Goal: Task Accomplishment & Management: Use online tool/utility

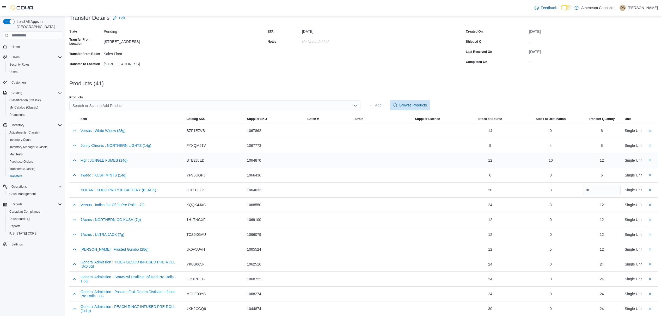
scroll to position [35, 0]
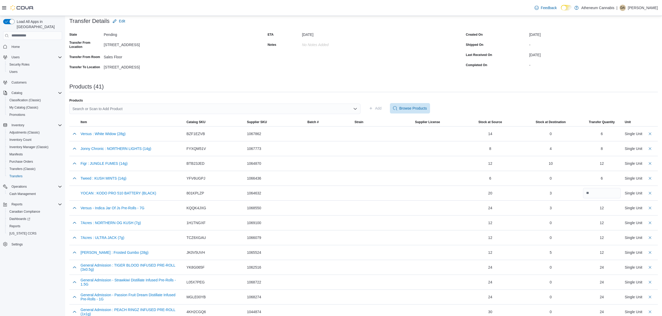
click at [189, 109] on div "Search or Scan to Add Product" at bounding box center [214, 109] width 291 height 10
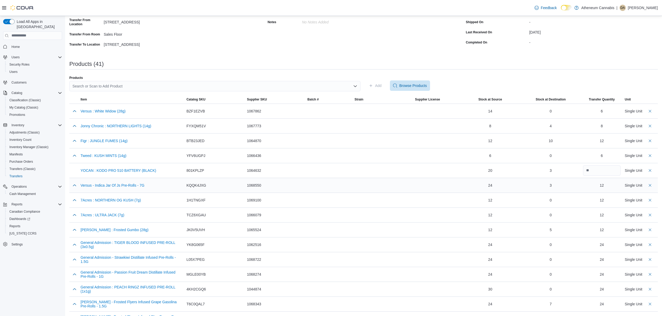
scroll to position [69, 0]
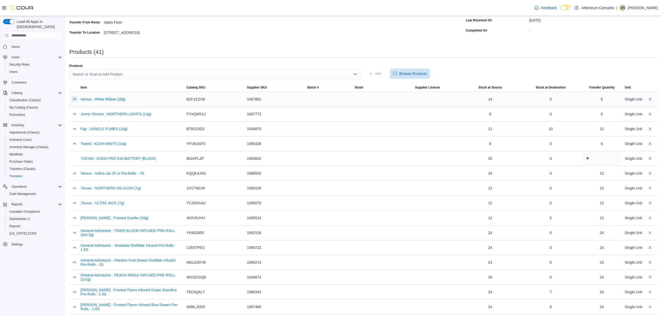
click at [74, 98] on button "button" at bounding box center [74, 99] width 6 height 6
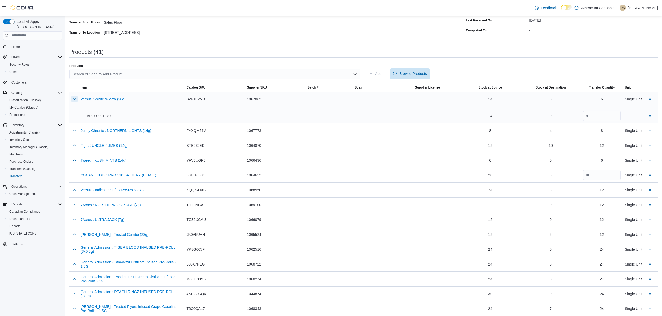
click at [74, 99] on button "button" at bounding box center [74, 99] width 6 height 6
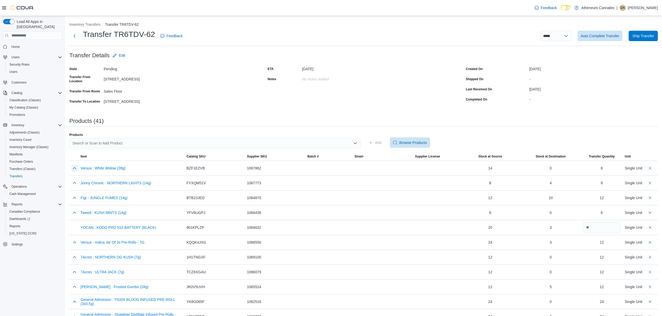
scroll to position [0, 0]
click at [110, 143] on div "Search or Scan to Add Product" at bounding box center [214, 143] width 291 height 10
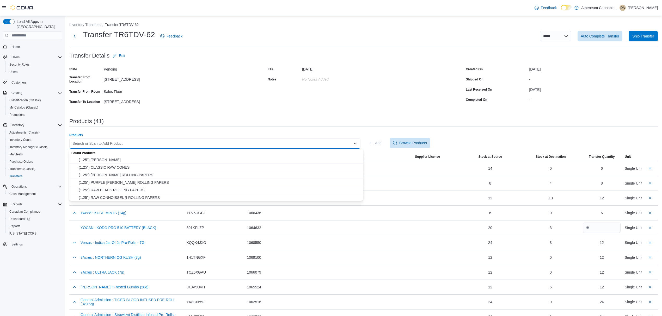
click at [154, 133] on div "Products" at bounding box center [214, 135] width 291 height 4
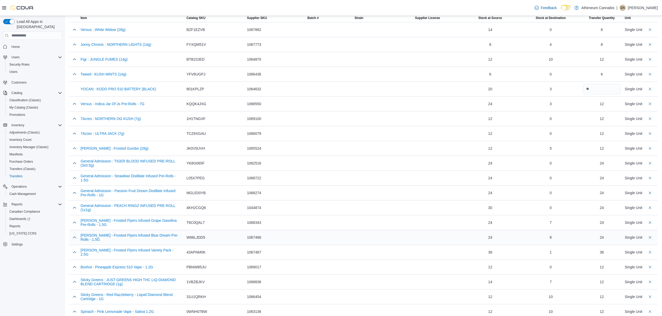
scroll to position [69, 0]
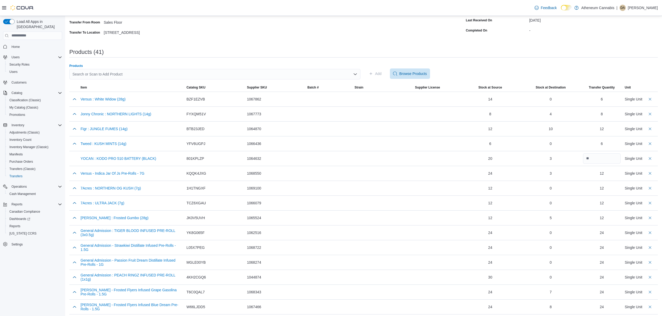
click at [338, 74] on div "Search or Scan to Add Product" at bounding box center [214, 74] width 291 height 10
click at [115, 75] on div "**********" at bounding box center [214, 74] width 291 height 10
click at [113, 75] on div "**********" at bounding box center [214, 74] width 291 height 10
click at [97, 72] on input "**********" at bounding box center [88, 74] width 32 height 6
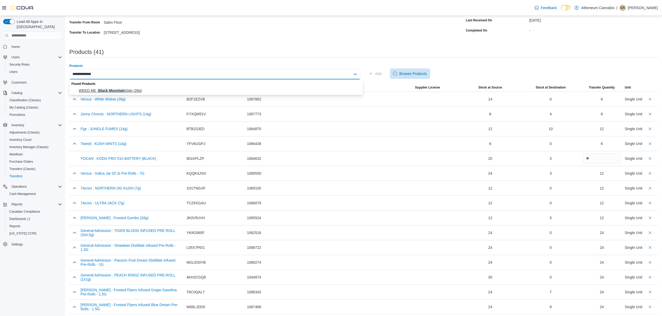
type input "**********"
click at [128, 91] on span "WEED ME : Black Mountain Side (28g)" at bounding box center [219, 90] width 281 height 5
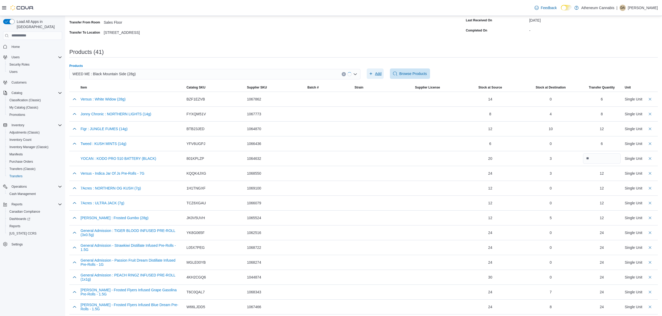
click at [381, 73] on span "Add" at bounding box center [378, 73] width 7 height 5
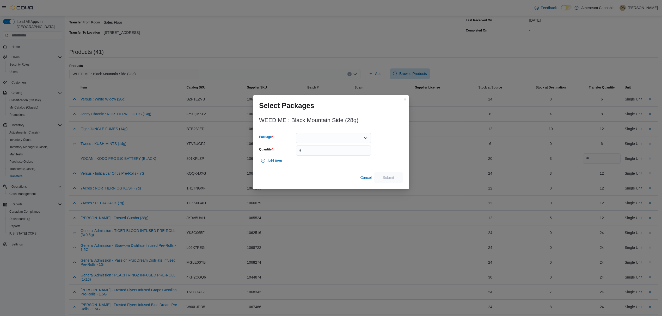
click at [332, 140] on div at bounding box center [333, 138] width 75 height 10
click at [323, 153] on span "H163BMS-AB" at bounding box center [336, 154] width 62 height 5
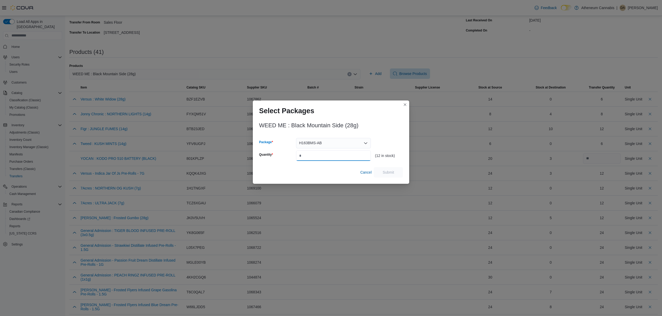
click at [331, 155] on input "Quantity" at bounding box center [333, 156] width 75 height 10
type input "**"
click at [382, 169] on span "Submit" at bounding box center [388, 172] width 23 height 10
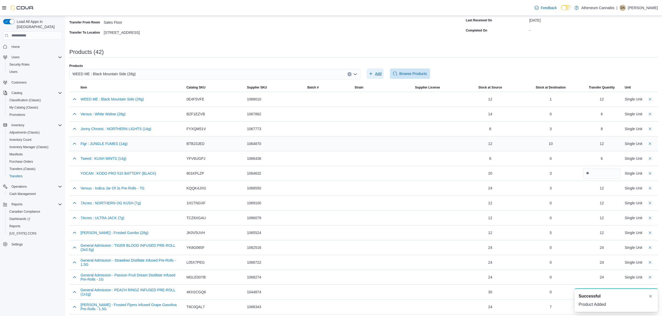
scroll to position [0, 0]
click at [245, 73] on div "WEED ME : Black Mountain Side (28g)" at bounding box center [214, 74] width 291 height 10
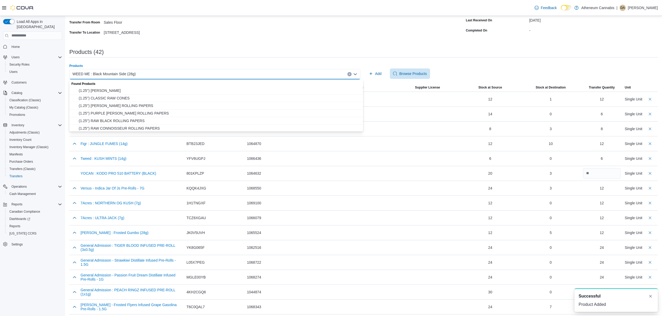
click at [349, 75] on div "WEED ME : Black Mountain Side (28g) Combo box. Selected. WEED ME : Black Mounta…" at bounding box center [214, 74] width 291 height 10
click at [350, 74] on button "Clear input" at bounding box center [349, 74] width 4 height 4
click at [186, 75] on div "Search or Scan to Add Product Combo box. Selected. Combo box input. Search or S…" at bounding box center [214, 74] width 291 height 10
click at [122, 71] on div "Search or Scan to Add Product Combo box. Selected. Combo box input. Search or S…" at bounding box center [214, 74] width 291 height 10
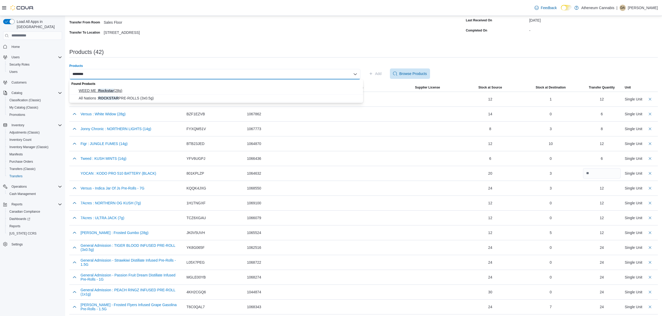
type input "********"
click at [115, 90] on span "WEED ME : Rockstar (28g)" at bounding box center [219, 90] width 281 height 5
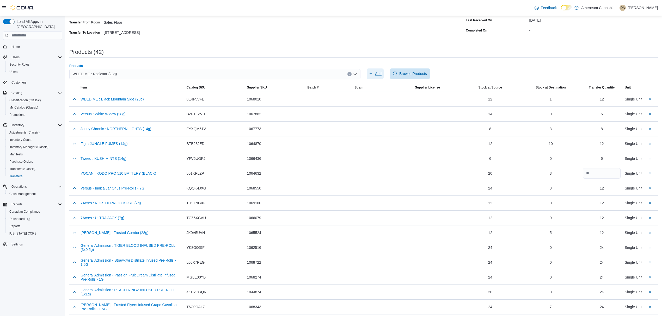
click at [381, 75] on span "Add" at bounding box center [378, 73] width 7 height 5
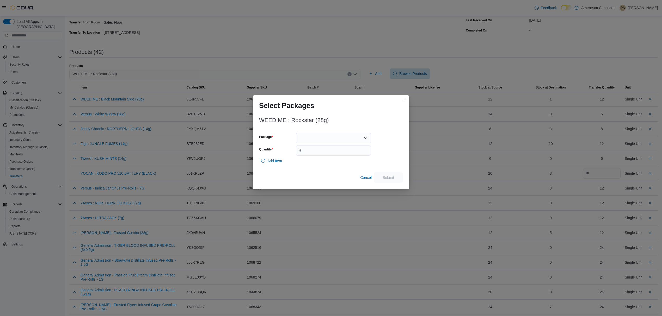
click at [340, 139] on div at bounding box center [333, 138] width 75 height 10
click at [327, 155] on span "H112ROK-ON" at bounding box center [336, 154] width 62 height 5
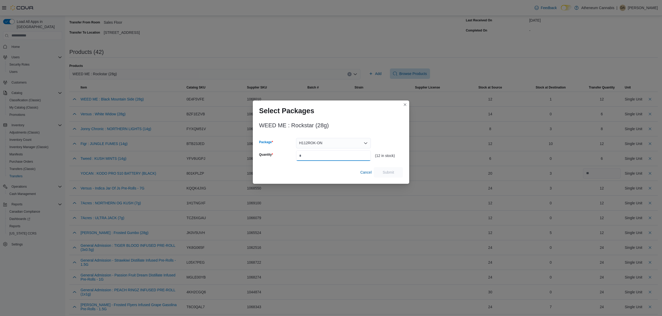
click at [314, 156] on input "Quantity" at bounding box center [333, 156] width 75 height 10
type input "**"
click at [383, 170] on span "Submit" at bounding box center [388, 172] width 23 height 10
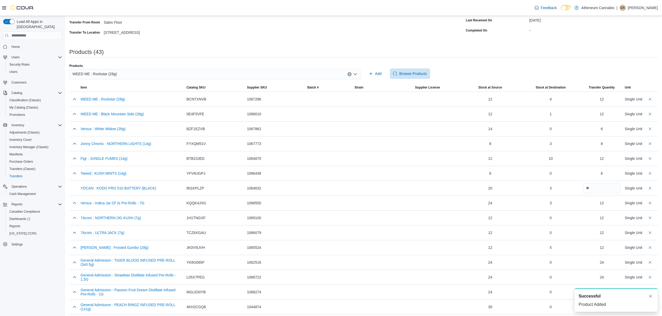
click at [350, 73] on icon "Clear input" at bounding box center [349, 74] width 2 height 2
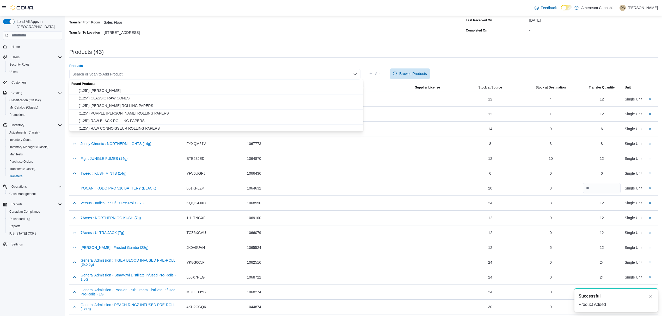
click at [307, 74] on div "Search or Scan to Add Product Combo box. Selected. Combo box input. Search or S…" at bounding box center [214, 74] width 291 height 10
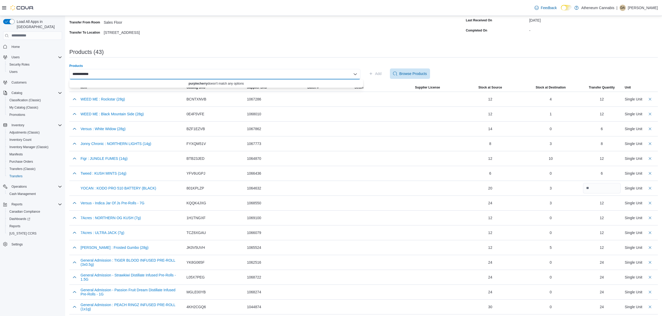
click at [83, 74] on input "**********" at bounding box center [82, 74] width 21 height 6
type input "**********"
click at [164, 90] on span "Big Bag O' Buds : BBOB PURPLE CHERRY PUNCH (28g)" at bounding box center [219, 90] width 281 height 5
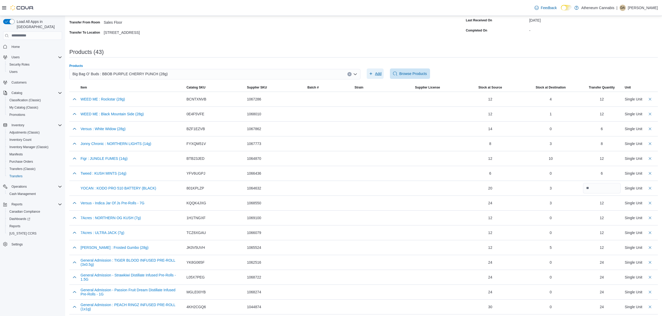
click at [381, 71] on span "Add" at bounding box center [378, 73] width 7 height 5
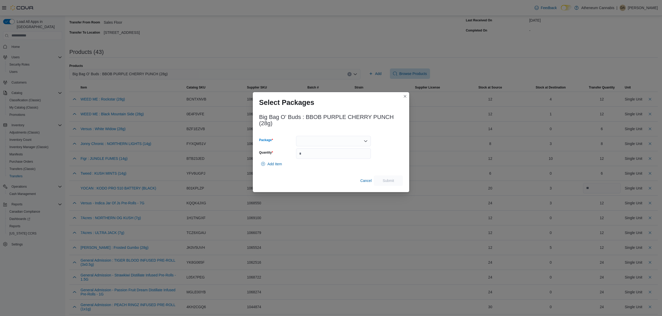
click at [335, 142] on div at bounding box center [333, 141] width 75 height 10
click at [323, 158] on span "13505250629" at bounding box center [336, 157] width 62 height 5
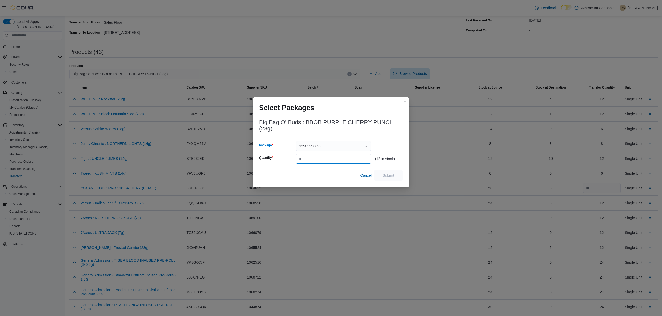
click at [323, 158] on input "Quantity" at bounding box center [333, 159] width 75 height 10
type input "**"
click at [356, 146] on div "13505250629" at bounding box center [333, 146] width 75 height 10
click at [393, 175] on span "Submit" at bounding box center [388, 175] width 11 height 5
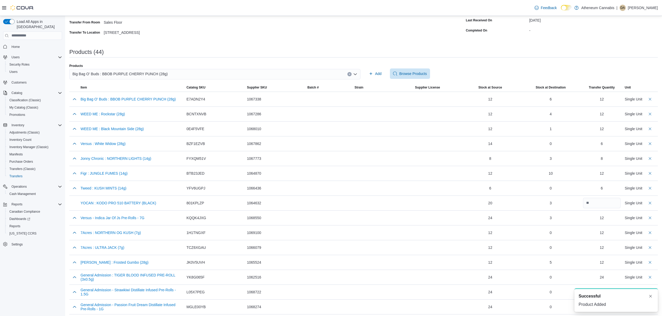
click at [350, 73] on icon "Clear input" at bounding box center [349, 74] width 2 height 2
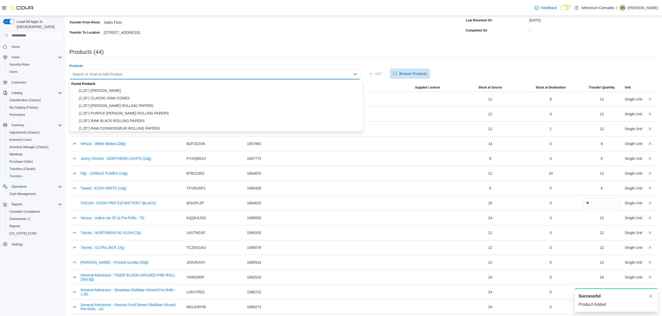
click at [191, 70] on div "Search or Scan to Add Product Combo box. Selected. Combo box input. Search or S…" at bounding box center [214, 74] width 291 height 10
click at [186, 75] on div "Search or Scan to Add Product Combo box. Selected. Combo box input. Search or S…" at bounding box center [214, 74] width 291 height 10
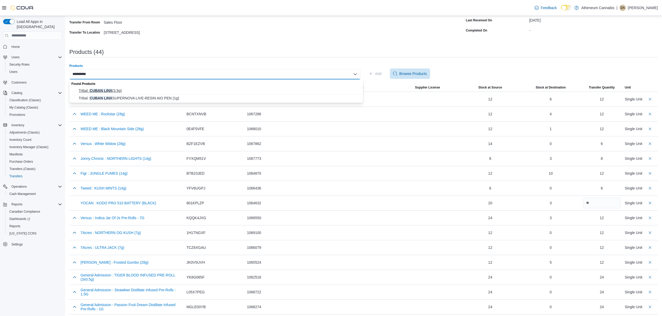
type input "**********"
click at [107, 90] on span "Tribal : CUBAN LINX (3.5g)" at bounding box center [219, 90] width 281 height 5
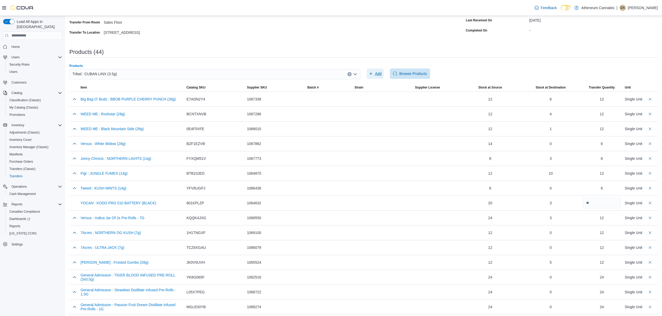
click at [381, 75] on span "Add" at bounding box center [378, 73] width 7 height 5
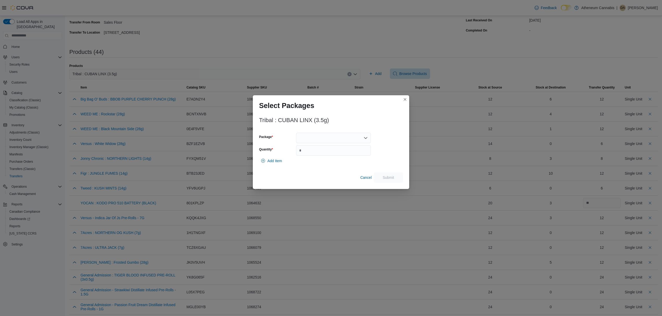
click at [326, 137] on div at bounding box center [333, 138] width 75 height 10
click at [321, 155] on span "1025049P7" at bounding box center [336, 154] width 62 height 5
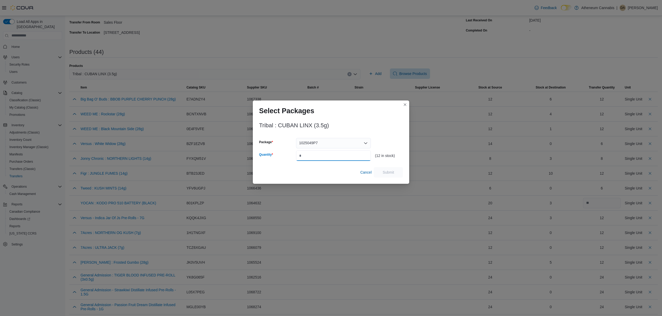
click at [322, 156] on input "Quantity" at bounding box center [333, 156] width 75 height 10
type input "*"
click at [406, 104] on button "Closes this modal window" at bounding box center [405, 104] width 6 height 6
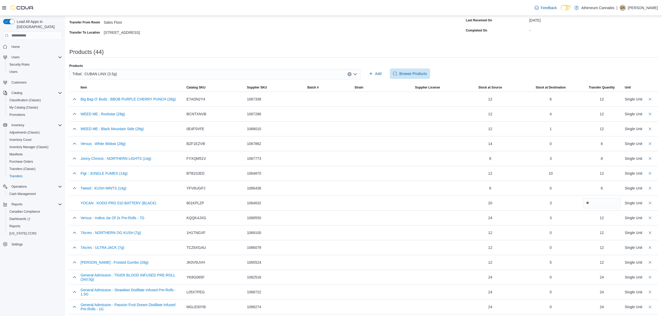
click at [152, 72] on div "Tribal : CUBAN LINX (3.5g)" at bounding box center [214, 74] width 291 height 10
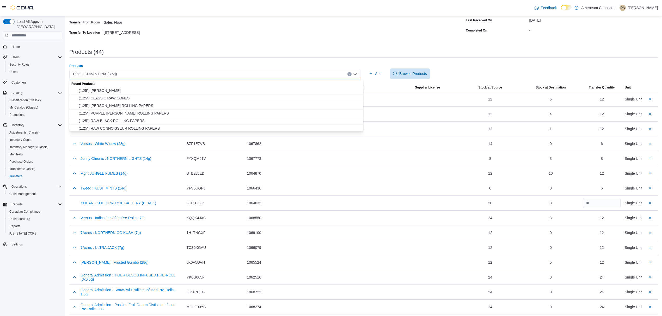
click at [351, 72] on button "Clear input" at bounding box center [349, 74] width 4 height 4
click at [328, 74] on div "Search or Scan to Add Product Combo box. Selected. Combo box input. Search or S…" at bounding box center [214, 74] width 291 height 10
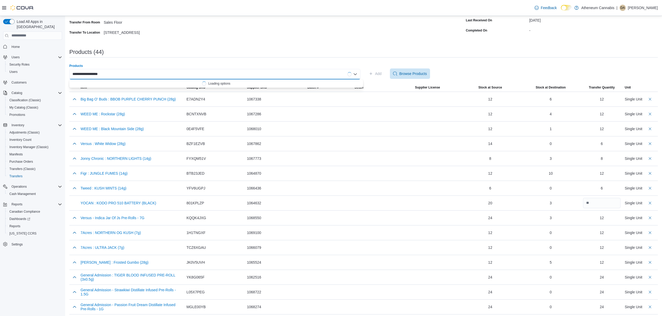
click at [96, 73] on input "**********" at bounding box center [88, 74] width 33 height 6
click at [95, 73] on input "**********" at bounding box center [88, 74] width 33 height 6
type input "**********"
click at [117, 90] on span "[GEOGRAPHIC_DATA] : [GEOGRAPHIC_DATA][PERSON_NAME] (7g)" at bounding box center [219, 90] width 281 height 5
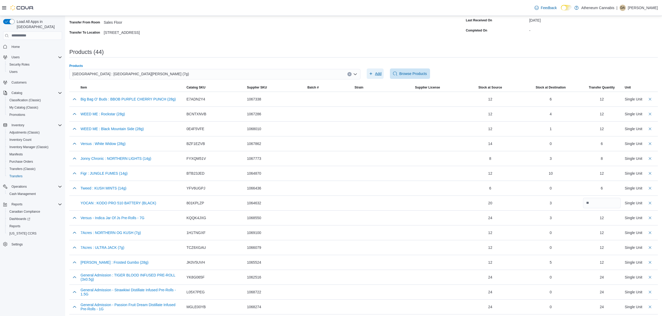
click at [380, 72] on span "Add" at bounding box center [378, 73] width 7 height 5
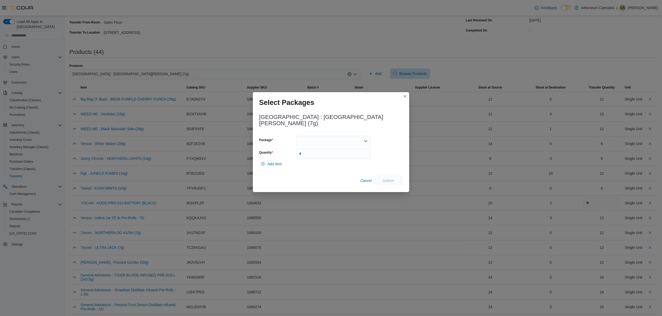
click at [324, 136] on div at bounding box center [333, 141] width 75 height 10
click at [324, 154] on span "CRF-FLW-273" at bounding box center [336, 154] width 62 height 5
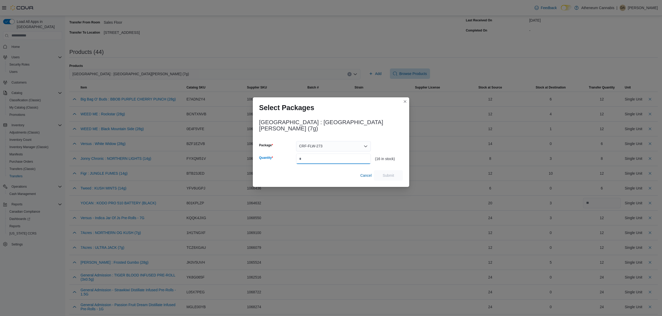
click at [324, 154] on input "Quantity" at bounding box center [333, 159] width 75 height 10
type input "*"
click at [388, 173] on span "Submit" at bounding box center [388, 175] width 11 height 5
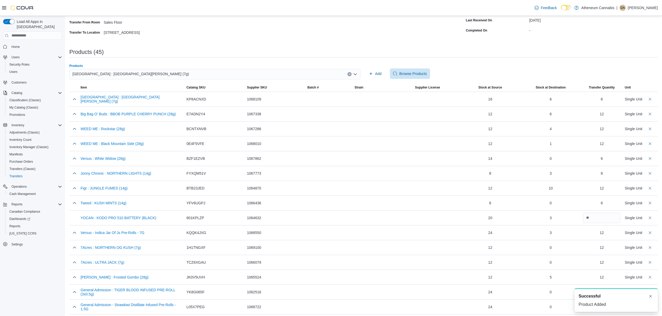
click at [350, 74] on icon "Clear input" at bounding box center [349, 73] width 1 height 1
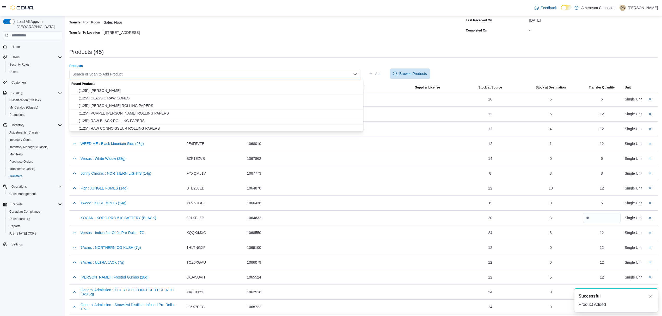
click at [336, 74] on div "Search or Scan to Add Product" at bounding box center [214, 74] width 291 height 10
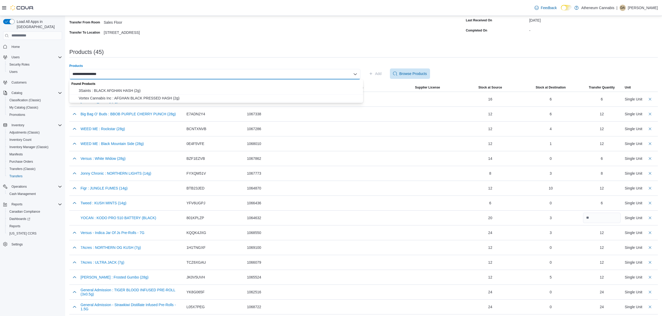
click at [84, 75] on input "**********" at bounding box center [87, 74] width 31 height 6
type input "**********"
click at [97, 89] on span "3Saints : BLACK AFGHAN HASH (2g)" at bounding box center [219, 90] width 281 height 5
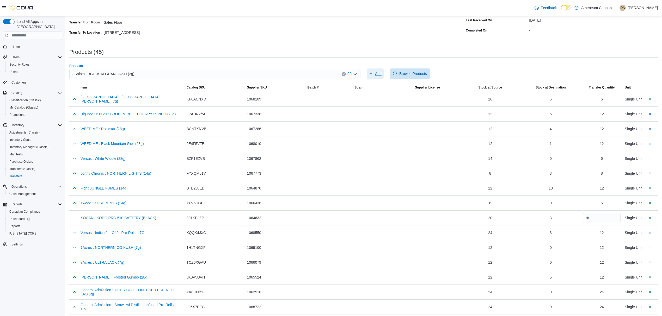
click at [381, 73] on span "Add" at bounding box center [378, 73] width 7 height 5
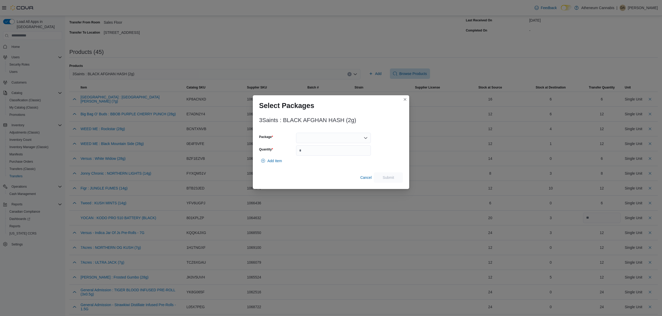
click at [312, 138] on div at bounding box center [333, 138] width 75 height 10
click at [319, 162] on span "DD1G0509" at bounding box center [336, 162] width 62 height 5
click at [328, 155] on input "Quantity" at bounding box center [333, 150] width 75 height 10
type input "**"
click at [388, 179] on span "Submit" at bounding box center [388, 177] width 11 height 5
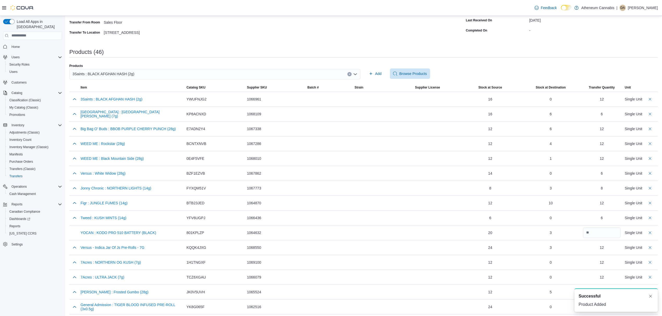
click at [350, 74] on icon "Clear input" at bounding box center [349, 74] width 2 height 2
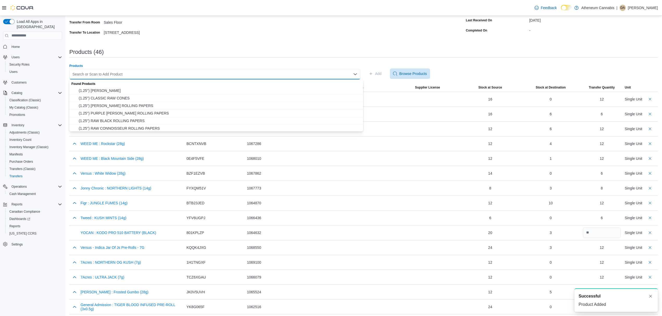
click at [121, 75] on div "Search or Scan to Add Product" at bounding box center [214, 74] width 291 height 10
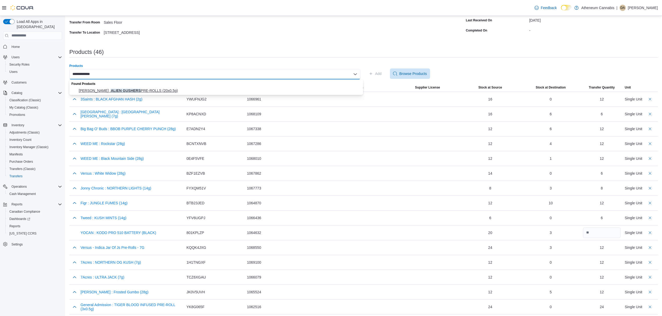
type input "**********"
click at [119, 90] on span "[PERSON_NAME] : ALIEN GUSHERS PRE-ROLLS (20x0.5g)" at bounding box center [219, 90] width 281 height 5
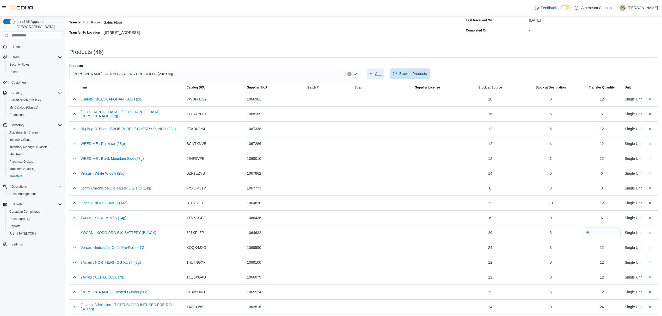
click at [381, 73] on span "Add" at bounding box center [378, 73] width 7 height 5
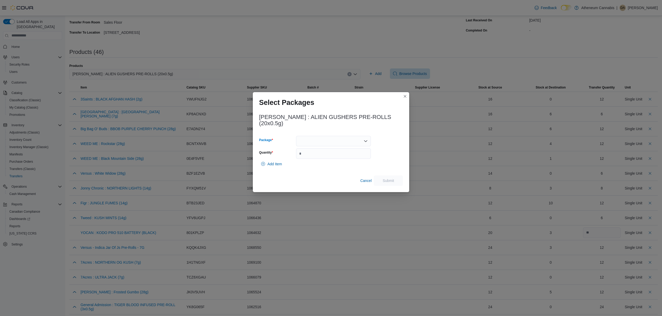
click at [328, 138] on div at bounding box center [333, 141] width 75 height 10
click at [322, 155] on span "CRF-PR-671" at bounding box center [336, 154] width 62 height 5
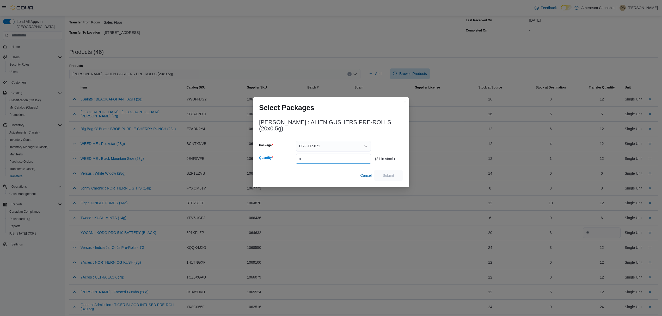
click at [322, 155] on input "Quantity" at bounding box center [333, 159] width 75 height 10
type input "**"
click at [389, 173] on span "Submit" at bounding box center [388, 175] width 11 height 5
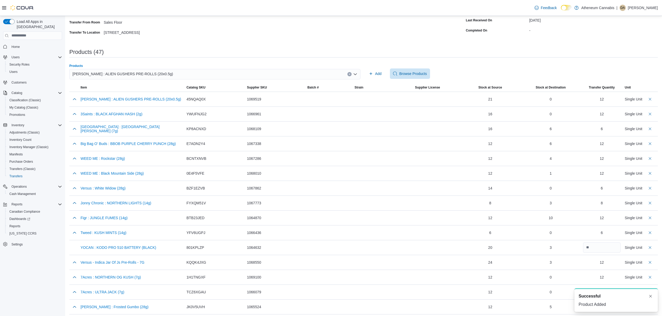
click at [350, 75] on icon "Clear input" at bounding box center [349, 74] width 2 height 2
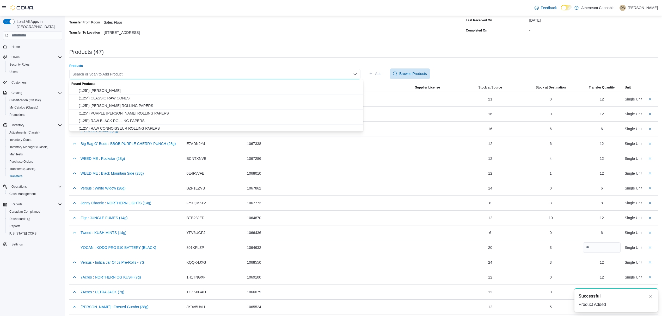
click at [94, 75] on div "Search or Scan to Add Product Combo box. Selected. Combo box input. Search or S…" at bounding box center [214, 74] width 291 height 10
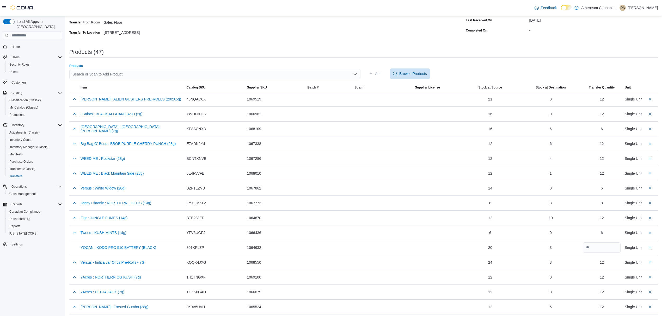
click at [120, 72] on div "Search or Scan to Add Product" at bounding box center [214, 74] width 291 height 10
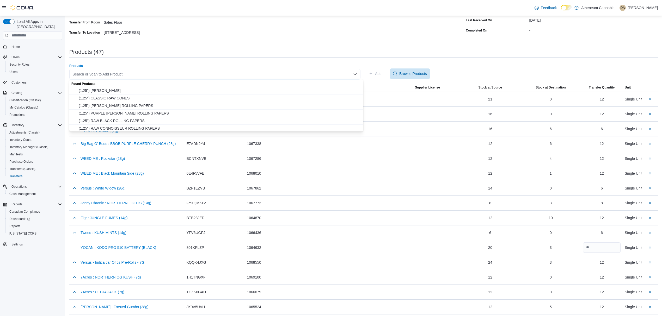
click at [120, 72] on div "Search or Scan to Add Product Combo box. Selected. Combo box input. Search or S…" at bounding box center [214, 74] width 291 height 10
click at [107, 72] on div "Search or Scan to Add Product Combo box. Selected. Combo box input. Search or S…" at bounding box center [214, 74] width 291 height 10
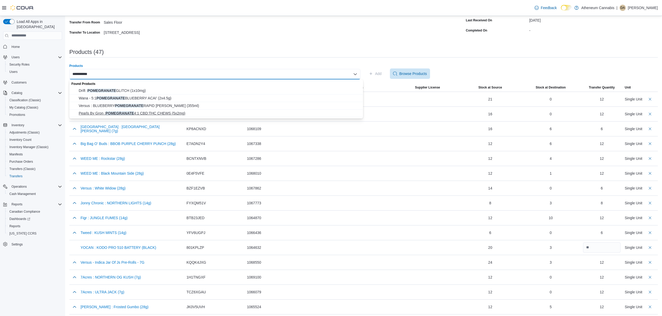
type input "**********"
click at [146, 112] on span "Pearls By Gron : POMEGRANATE 4:1 CBD:THC CHEWS (5x2mg)" at bounding box center [219, 113] width 281 height 5
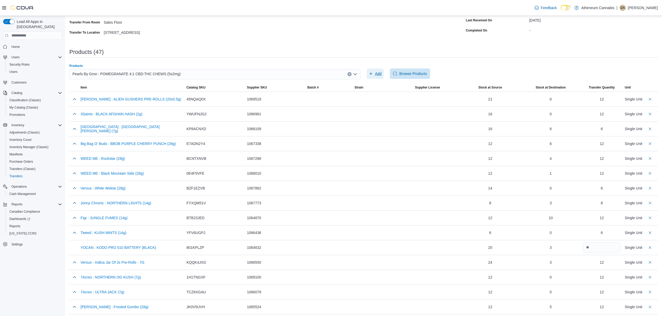
click at [379, 73] on span "Add" at bounding box center [378, 73] width 7 height 5
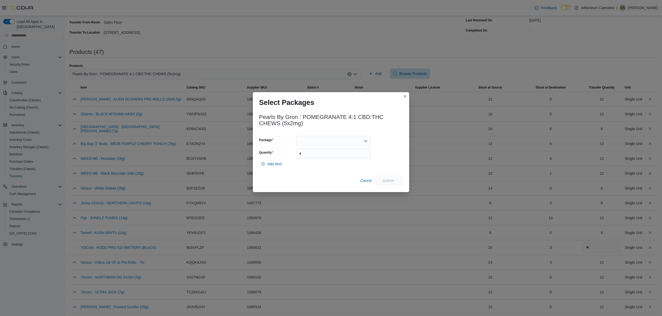
click at [329, 141] on div at bounding box center [333, 141] width 75 height 10
click at [315, 166] on span "PP280" at bounding box center [336, 165] width 62 height 5
click at [316, 155] on input "Quantity" at bounding box center [333, 154] width 75 height 10
type input "**"
click at [381, 180] on span "Submit" at bounding box center [388, 180] width 23 height 10
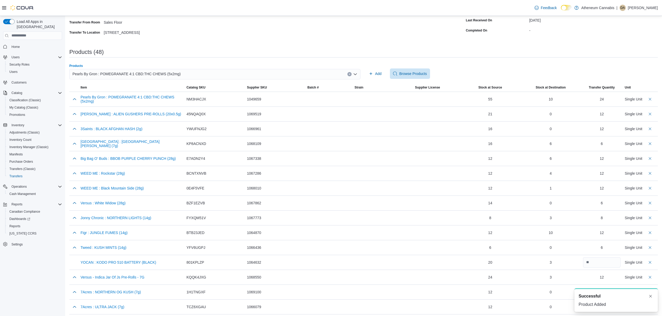
click at [350, 74] on icon "Clear input" at bounding box center [349, 73] width 1 height 1
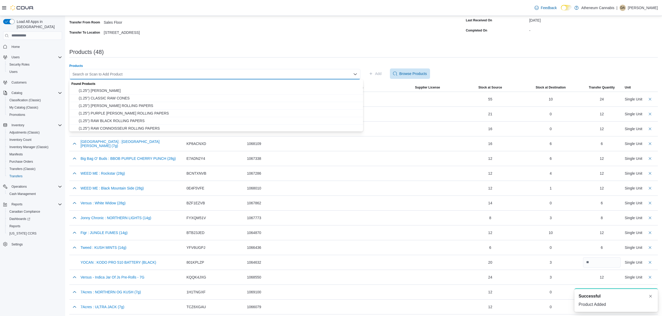
click at [225, 74] on div "Search or Scan to Add Product Combo box. Selected. Combo box input. Search or S…" at bounding box center [214, 74] width 291 height 10
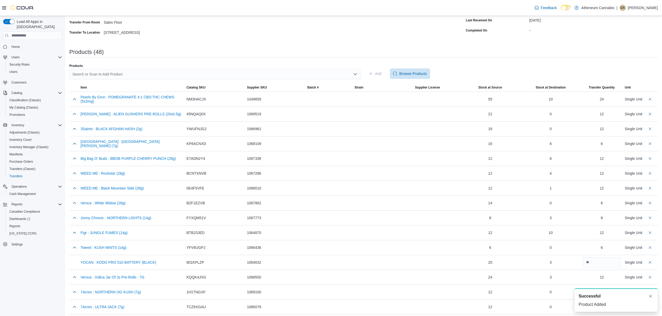
click at [133, 73] on div "Search or Scan to Add Product" at bounding box center [214, 74] width 291 height 10
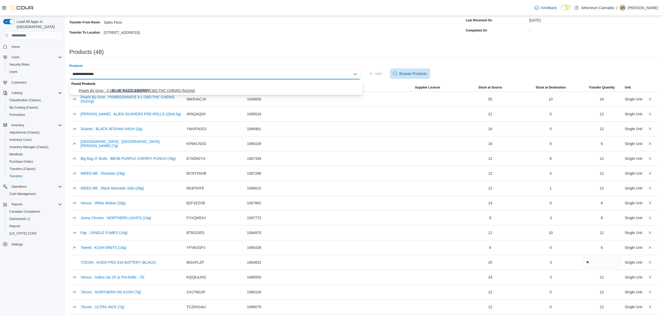
type input "**********"
click at [152, 88] on span "Pearls By Gron : 3:1 BLUE RAZZLEBERRY CBG:THC CHEWS (5x2mg)" at bounding box center [219, 90] width 281 height 5
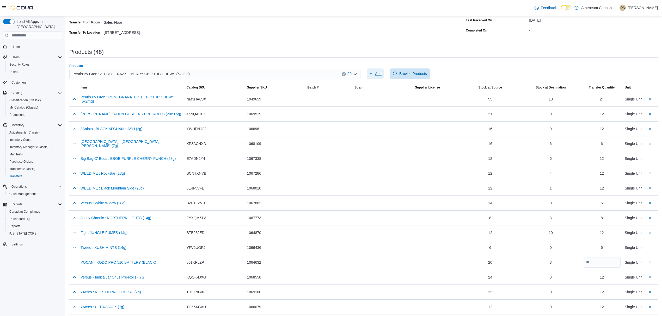
click at [376, 72] on span "Add" at bounding box center [375, 74] width 13 height 10
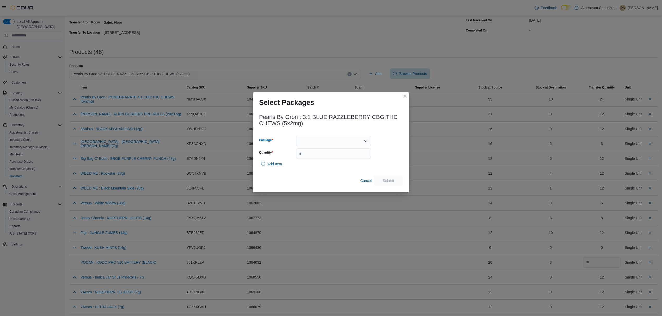
click at [340, 143] on div at bounding box center [333, 141] width 75 height 10
click at [314, 173] on span "PBR540" at bounding box center [336, 172] width 62 height 5
click at [345, 153] on input "Quantity" at bounding box center [333, 154] width 75 height 10
type input "**"
click at [383, 181] on span "Submit" at bounding box center [388, 180] width 11 height 5
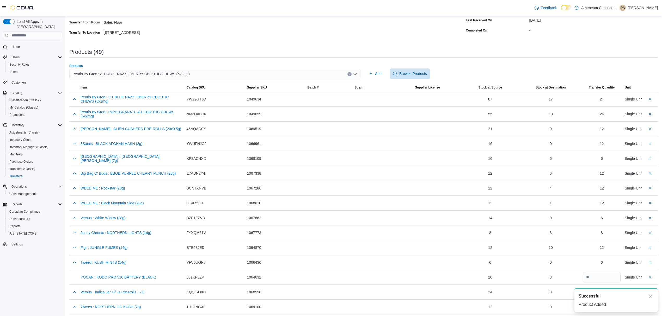
click at [352, 75] on button "Clear input" at bounding box center [349, 74] width 4 height 4
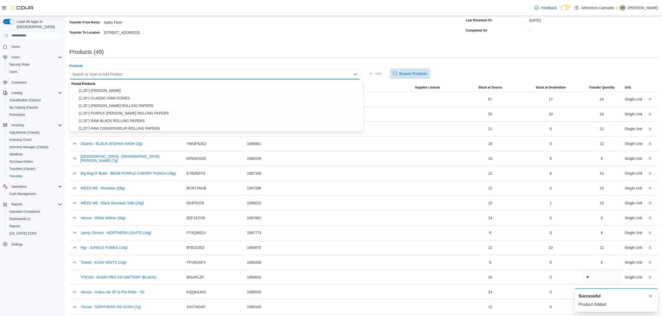
click at [115, 74] on div "Search or Scan to Add Product Combo box. Selected. Combo box input. Search or S…" at bounding box center [214, 74] width 291 height 10
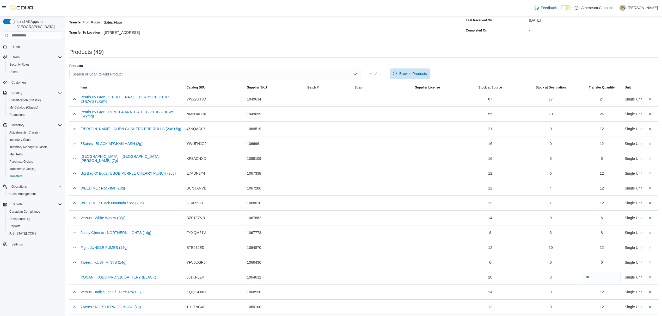
click at [78, 72] on div "Search or Scan to Add Product" at bounding box center [214, 74] width 291 height 10
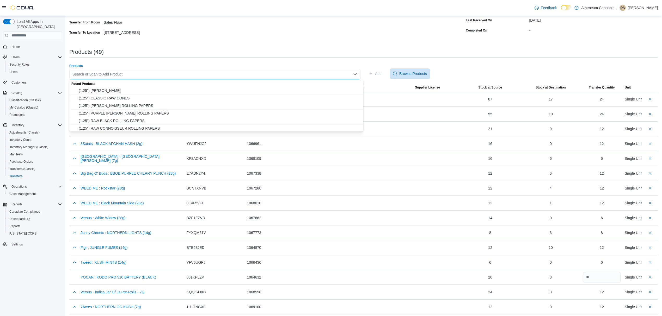
click at [94, 71] on div "Search or Scan to Add Product" at bounding box center [214, 74] width 291 height 10
click at [94, 73] on div "Search or Scan to Add Product Combo box. Selected. Combo box input. Search or S…" at bounding box center [214, 74] width 291 height 10
click at [119, 74] on div "Search or Scan to Add Product" at bounding box center [214, 74] width 291 height 10
click at [125, 64] on div "Products" at bounding box center [214, 66] width 291 height 4
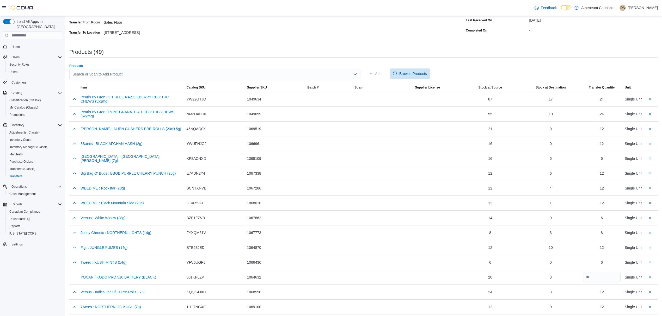
click at [109, 73] on div "Search or Scan to Add Product" at bounding box center [214, 74] width 291 height 10
type input "*"
click at [75, 74] on input "**********" at bounding box center [81, 74] width 19 height 6
type input "**********"
click at [98, 73] on div "**********" at bounding box center [214, 74] width 291 height 10
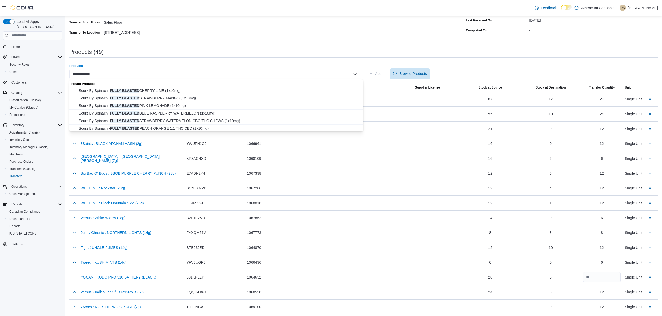
drag, startPoint x: 97, startPoint y: 73, endPoint x: 93, endPoint y: 73, distance: 4.7
click at [93, 73] on div "**********" at bounding box center [214, 74] width 291 height 10
click at [164, 113] on span "Sourz By Spinach : FULLY BLASTED BLUE RASPBERRY WATERMELON (1x10mg)" at bounding box center [219, 113] width 281 height 5
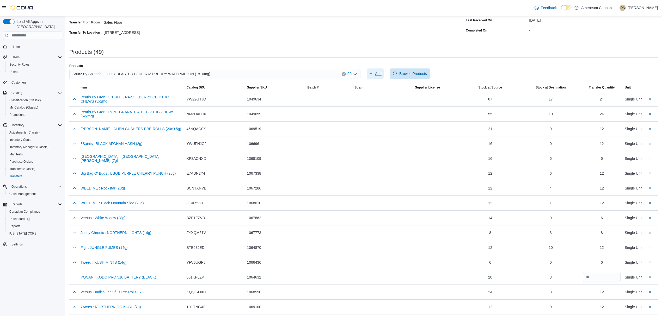
click at [384, 72] on button "Add" at bounding box center [375, 74] width 17 height 10
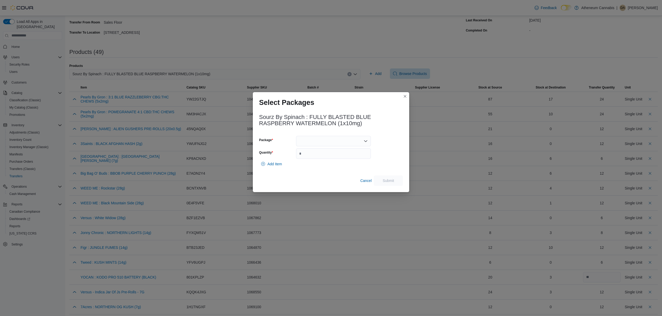
click at [343, 144] on div at bounding box center [333, 141] width 75 height 10
click at [313, 173] on span "023418" at bounding box center [336, 172] width 62 height 5
click at [309, 157] on input "Quantity" at bounding box center [333, 154] width 75 height 10
type input "**"
click at [391, 181] on span "Submit" at bounding box center [388, 180] width 11 height 5
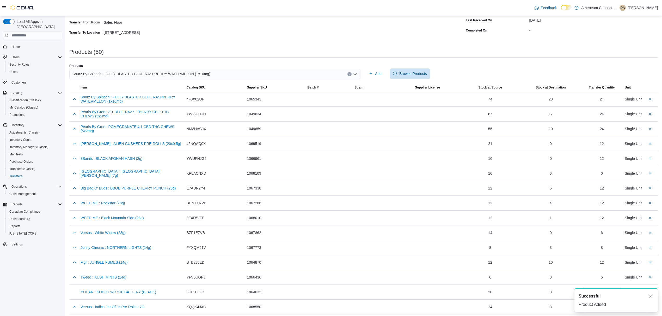
click at [350, 74] on icon "Clear input" at bounding box center [349, 74] width 2 height 2
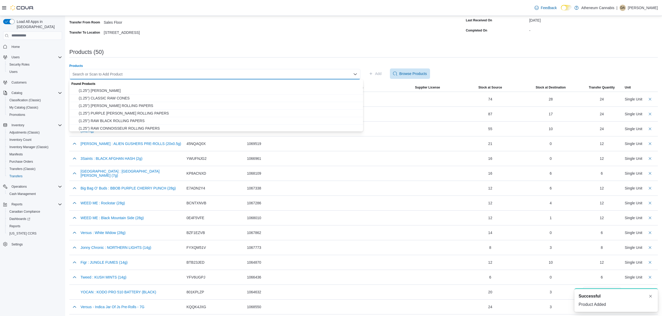
click at [271, 71] on div "Search or Scan to Add Product" at bounding box center [214, 74] width 291 height 10
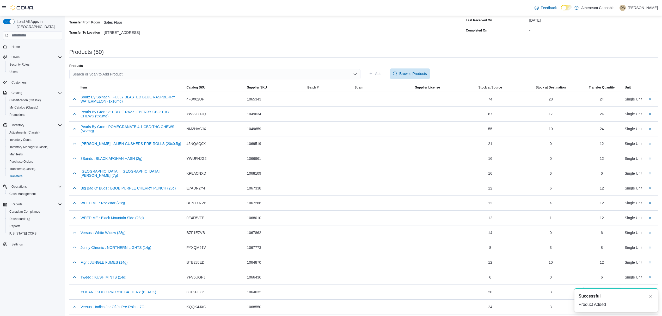
click at [265, 49] on div "Products (50)" at bounding box center [363, 52] width 588 height 6
click at [327, 72] on div "Search or Scan to Add Product" at bounding box center [214, 74] width 291 height 10
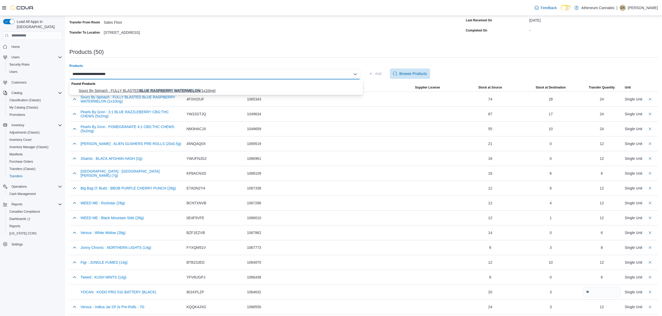
type input "**********"
click at [162, 90] on span "Sourz By Spinach : FULLY BLASTED BLUE RASPBERRY WATERMELON (1x10mg)" at bounding box center [219, 90] width 281 height 5
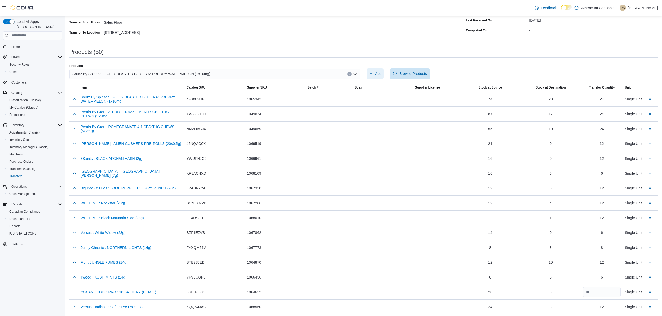
click at [377, 74] on span "Add" at bounding box center [375, 74] width 13 height 10
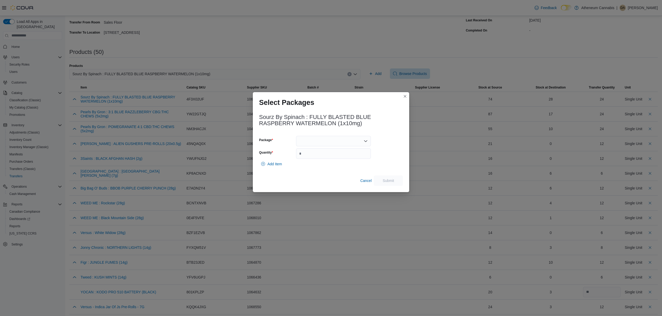
click at [359, 140] on div at bounding box center [333, 141] width 75 height 10
click at [315, 166] on span "023151" at bounding box center [336, 165] width 62 height 5
click at [341, 142] on div "023151 Combo box. Selected. 023151. Press Backspace to delete 023151. Combo box…" at bounding box center [333, 141] width 75 height 10
click at [359, 140] on div "023151 Combo box. Selected. 023151. Press Backspace to delete 023151. Combo box…" at bounding box center [333, 141] width 75 height 10
click at [379, 139] on div "(2 in stock)" at bounding box center [389, 147] width 28 height 23
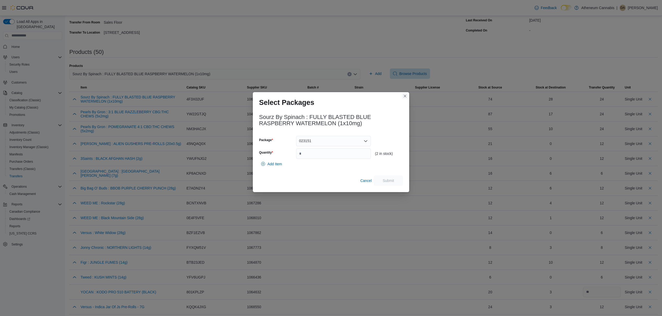
click at [405, 95] on button "Closes this modal window" at bounding box center [405, 96] width 6 height 6
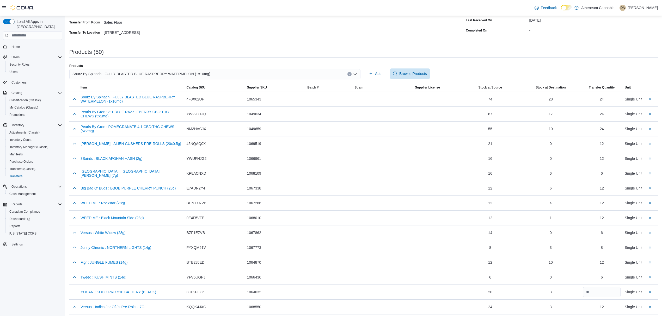
click at [350, 74] on icon "Clear input" at bounding box center [349, 73] width 1 height 1
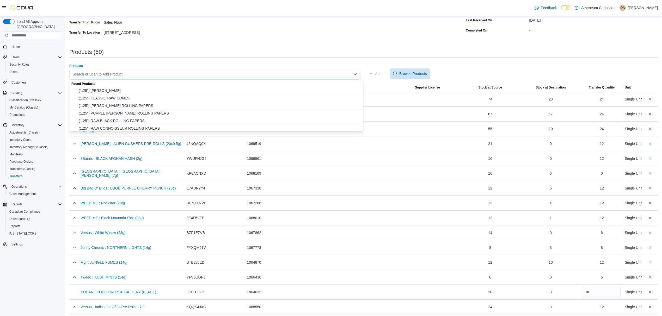
click at [341, 74] on div "Search or Scan to Add Product" at bounding box center [214, 74] width 291 height 10
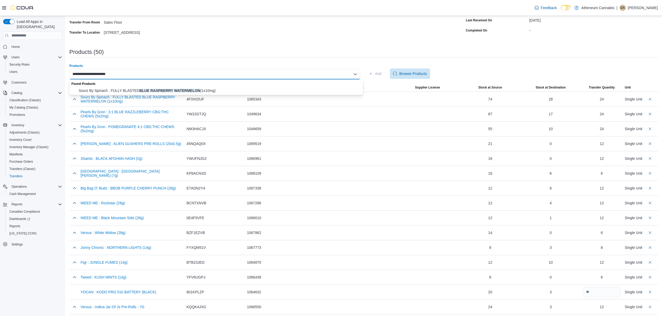
click at [127, 72] on div "**********" at bounding box center [214, 74] width 291 height 10
drag, startPoint x: 119, startPoint y: 74, endPoint x: 85, endPoint y: 76, distance: 33.9
click at [85, 76] on div "**********" at bounding box center [214, 74] width 291 height 10
click at [89, 73] on input "**********" at bounding box center [94, 74] width 44 height 6
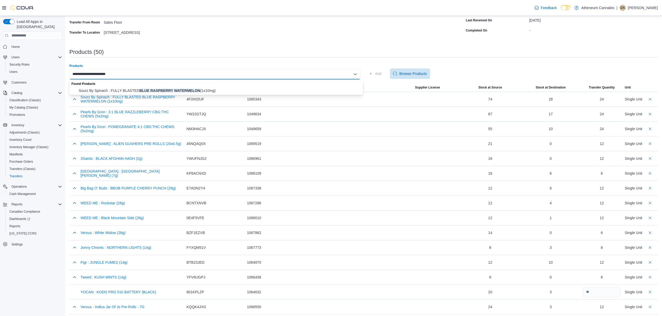
click at [89, 73] on input "**********" at bounding box center [94, 74] width 44 height 6
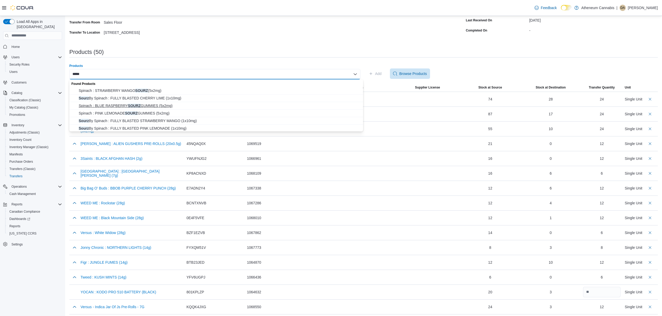
type input "*****"
click at [141, 105] on span "Spinach : BLUE RASPBERRY SOURZ GUMMIES (5x2mg)" at bounding box center [219, 105] width 281 height 5
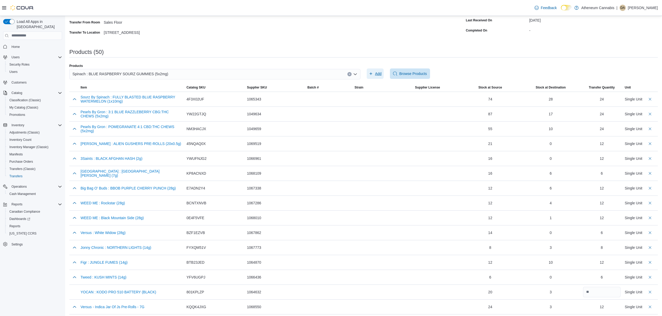
click at [380, 74] on span "Add" at bounding box center [378, 73] width 7 height 5
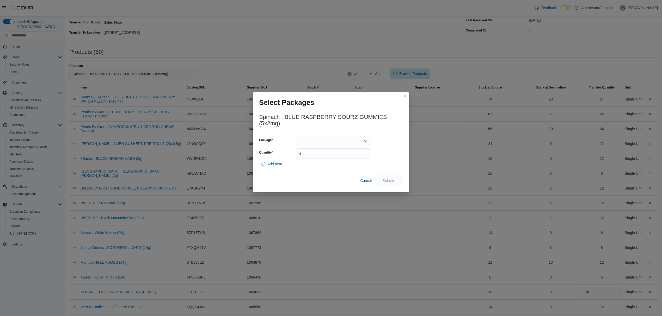
click at [335, 143] on div at bounding box center [333, 141] width 75 height 10
click at [313, 156] on span "023149" at bounding box center [336, 157] width 62 height 5
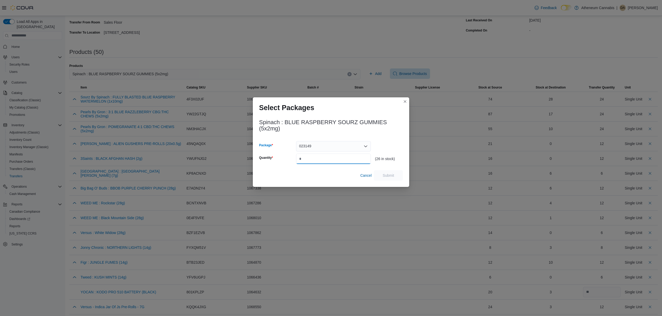
click at [347, 159] on input "Quantity" at bounding box center [333, 159] width 75 height 10
type input "**"
click at [388, 176] on span "Submit" at bounding box center [388, 175] width 11 height 5
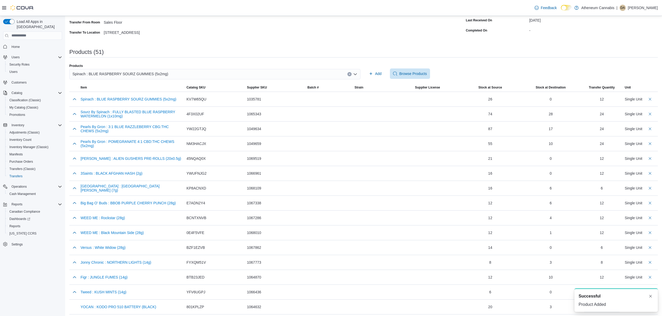
click at [350, 74] on icon "Clear input" at bounding box center [349, 73] width 1 height 1
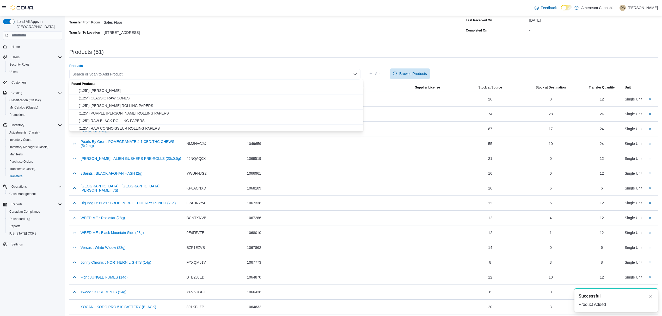
click at [149, 74] on div "Search or Scan to Add Product" at bounding box center [214, 74] width 291 height 10
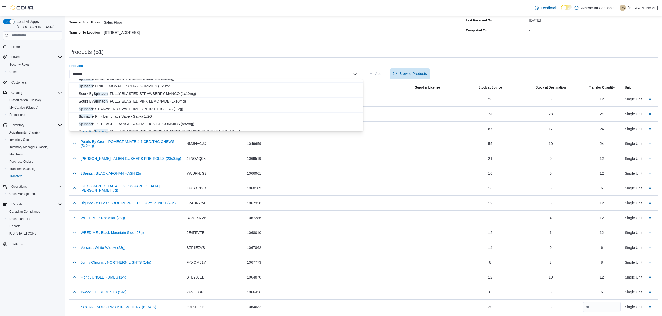
scroll to position [35, 0]
type input "*******"
click at [138, 116] on span "Spinach : 1:1 PEACH ORANGE SOURZ THC:CBD GUMMIES (5x2mg)" at bounding box center [219, 116] width 281 height 5
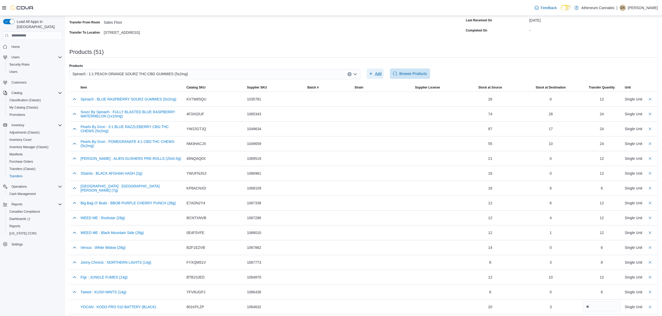
click at [380, 73] on span "Add" at bounding box center [378, 73] width 7 height 5
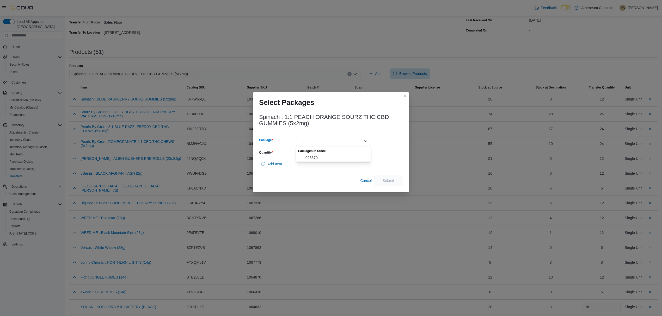
click at [301, 142] on input "Package" at bounding box center [301, 141] width 1 height 6
click at [308, 157] on span "023570" at bounding box center [336, 157] width 62 height 5
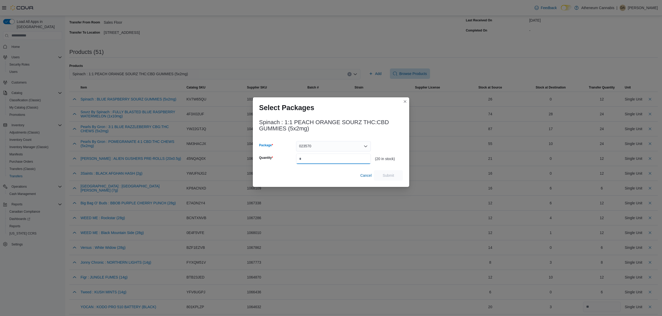
click at [310, 156] on input "Quantity" at bounding box center [333, 159] width 75 height 10
type input "**"
click at [390, 175] on span "Submit" at bounding box center [388, 175] width 11 height 5
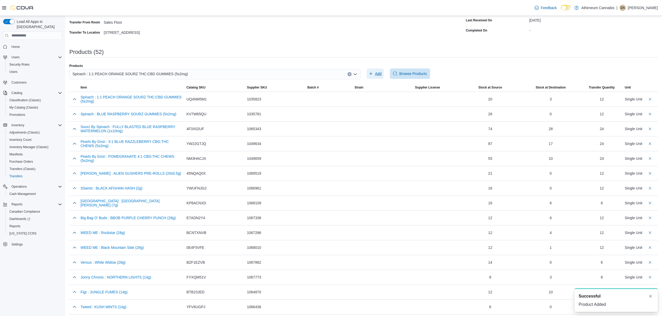
scroll to position [0, 0]
click at [350, 73] on icon "Clear input" at bounding box center [349, 74] width 2 height 2
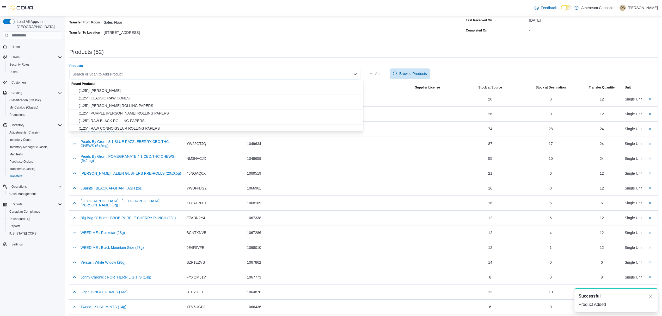
click at [126, 74] on div "Search or Scan to Add Product" at bounding box center [214, 74] width 291 height 10
click at [126, 74] on div "Search or Scan to Add Product Combo box. Selected. Combo box input. Search or S…" at bounding box center [214, 74] width 291 height 10
click at [130, 65] on div "Products" at bounding box center [214, 66] width 291 height 4
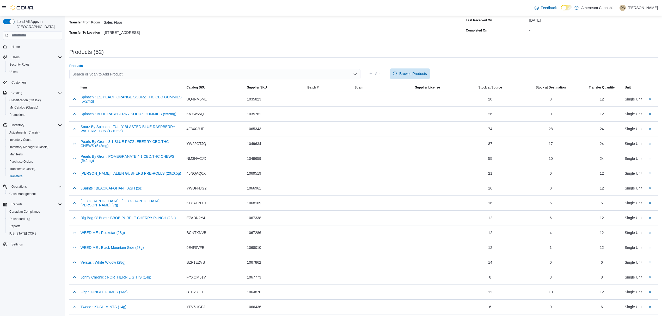
click at [120, 75] on div "Search or Scan to Add Product" at bounding box center [214, 74] width 291 height 10
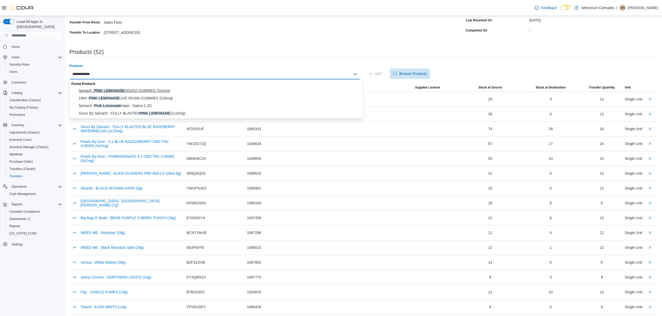
type input "**********"
click at [142, 90] on span "Spinach : PINK LEMONADE SOURZ GUMMIES (5x2mg)" at bounding box center [219, 90] width 281 height 5
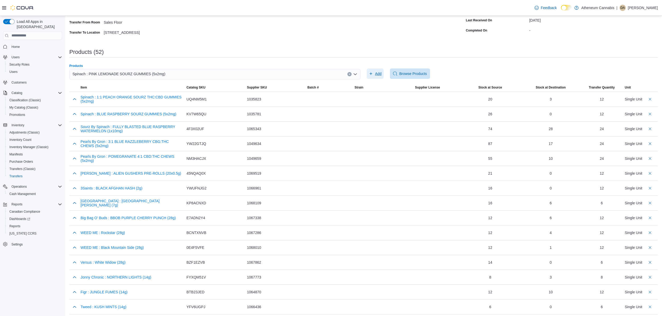
click at [380, 71] on span "Add" at bounding box center [378, 73] width 7 height 5
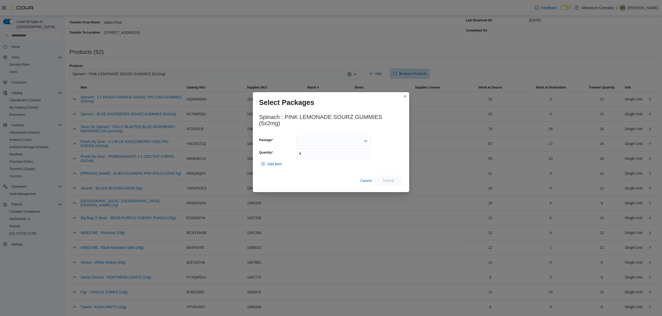
click at [341, 142] on div at bounding box center [333, 141] width 75 height 10
click at [317, 158] on span "023567" at bounding box center [336, 157] width 62 height 5
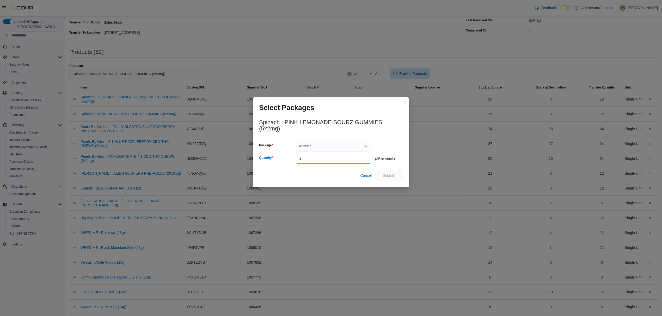
click at [317, 158] on input "Quantity" at bounding box center [333, 159] width 75 height 10
type input "**"
click at [393, 172] on span "Submit" at bounding box center [388, 175] width 23 height 10
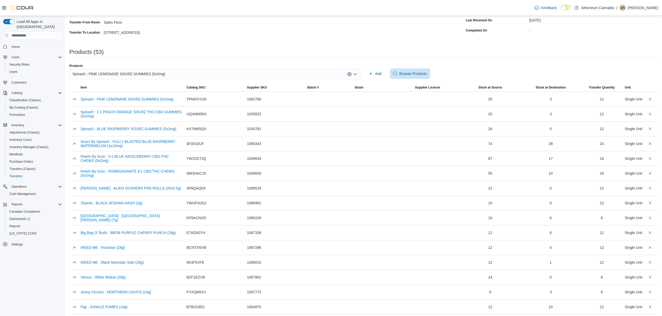
click at [352, 72] on button "Clear input" at bounding box center [349, 74] width 4 height 4
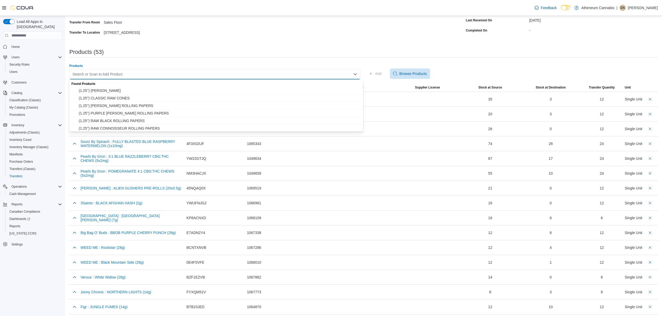
click at [116, 75] on div "Search or Scan to Add Product Combo box. Selected. Combo box input. Search or S…" at bounding box center [214, 74] width 291 height 10
click at [118, 65] on div "Products" at bounding box center [214, 66] width 291 height 4
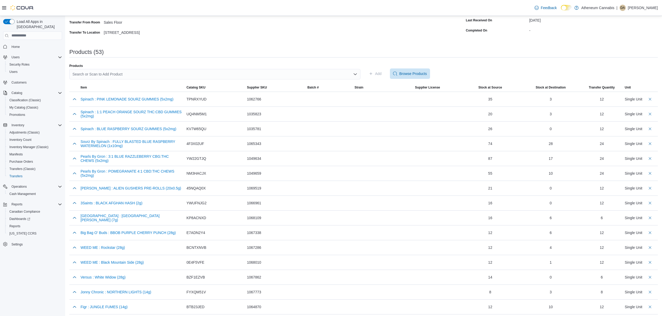
click at [112, 72] on div "Search or Scan to Add Product" at bounding box center [214, 74] width 291 height 10
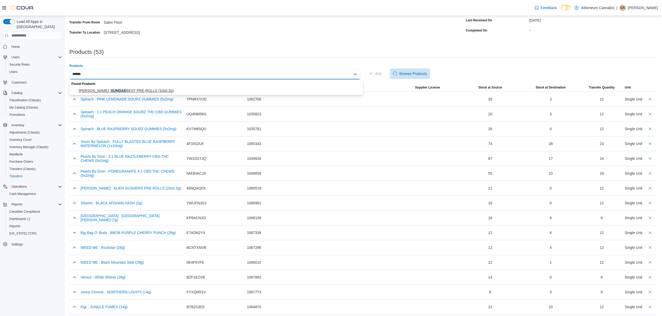
type input "******"
click at [143, 90] on span "[PERSON_NAME] : SUNDAE BEST PRE-ROLLS (10x0.5g)" at bounding box center [219, 90] width 281 height 5
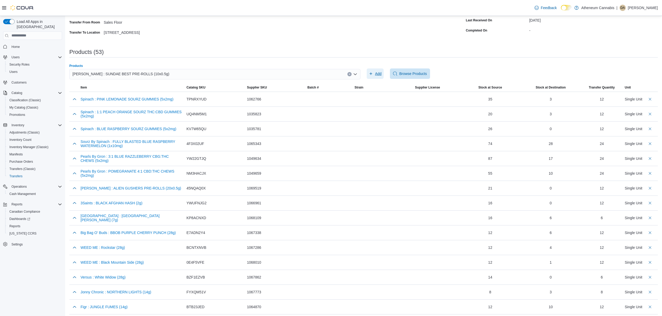
click at [377, 72] on span "Add" at bounding box center [375, 74] width 13 height 10
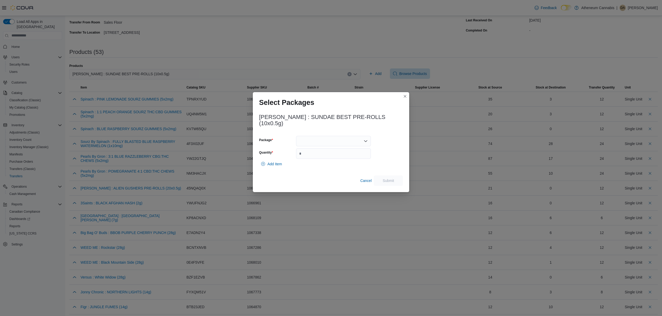
click at [314, 141] on div at bounding box center [333, 141] width 75 height 10
click at [315, 155] on span "CRF-PR-585" at bounding box center [336, 154] width 62 height 5
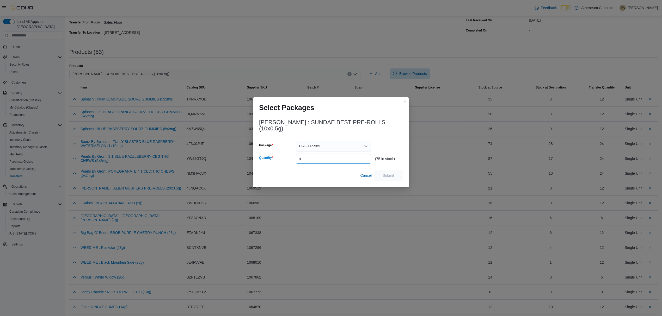
click at [316, 155] on input "Quantity" at bounding box center [333, 159] width 75 height 10
type input "**"
click at [388, 173] on span "Submit" at bounding box center [388, 175] width 11 height 5
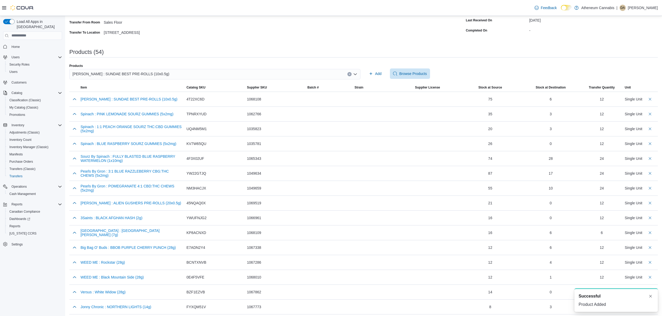
click at [350, 73] on icon "Clear input" at bounding box center [349, 74] width 2 height 2
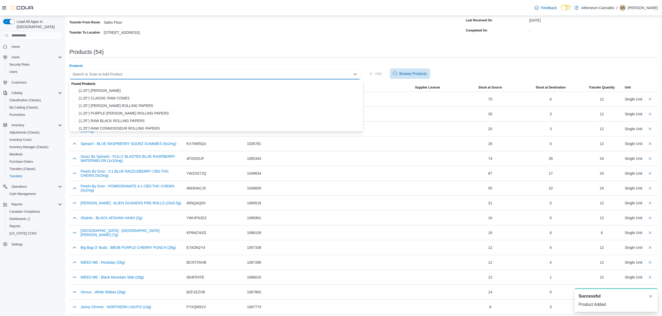
click at [304, 75] on div "Search or Scan to Add Product Combo box. Selected. Combo box input. Search or S…" at bounding box center [214, 74] width 291 height 10
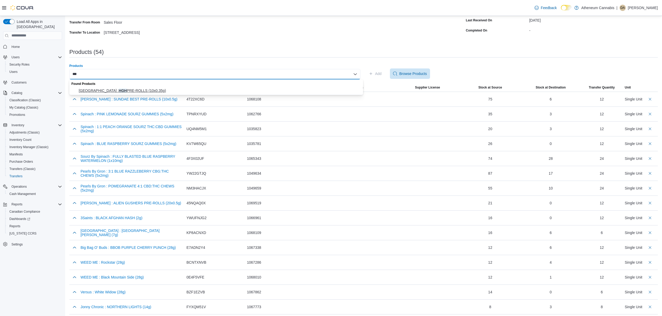
type input "***"
click at [127, 89] on span "Castle Rock Farms : HGH PRE-ROLLS (10x0.35g)" at bounding box center [219, 90] width 281 height 5
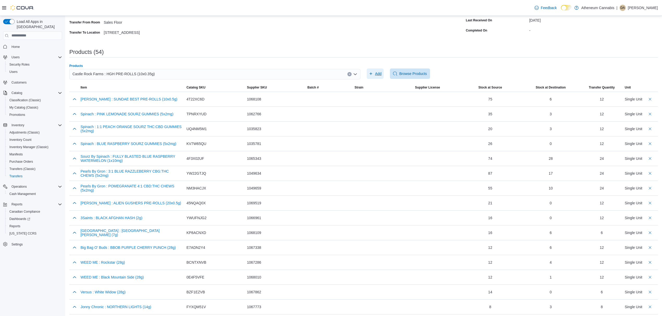
click at [380, 72] on span "Add" at bounding box center [378, 73] width 7 height 5
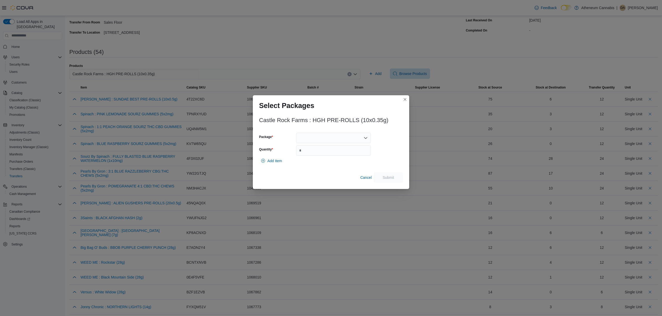
click at [331, 136] on div at bounding box center [333, 138] width 75 height 10
click at [324, 153] on span "CRF-PR-631" at bounding box center [336, 154] width 62 height 5
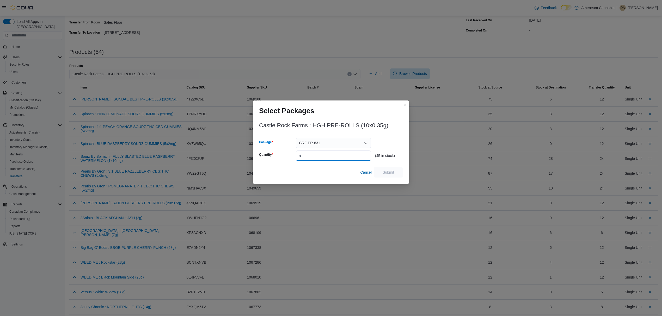
click at [318, 155] on input "Quantity" at bounding box center [333, 156] width 75 height 10
type input "**"
click at [384, 173] on span "Submit" at bounding box center [388, 172] width 11 height 5
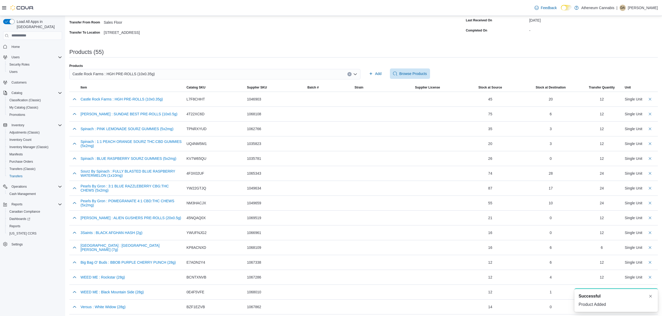
click at [350, 74] on icon "Clear input" at bounding box center [349, 73] width 1 height 1
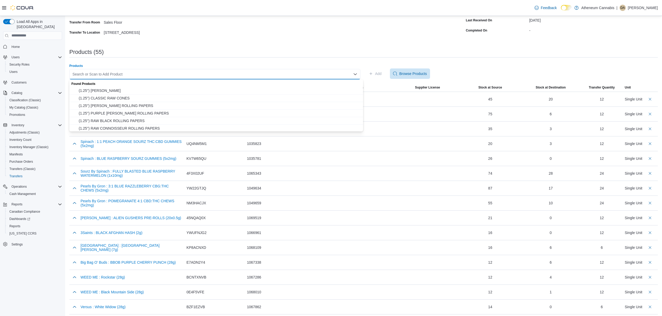
click at [105, 74] on div "Search or Scan to Add Product Combo box. Selected. Combo box input. Search or S…" at bounding box center [214, 74] width 291 height 10
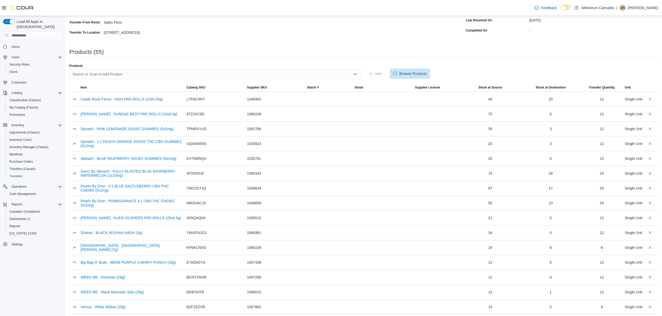
click at [111, 66] on div "Products" at bounding box center [214, 66] width 291 height 4
click at [107, 73] on div "Search or Scan to Add Product" at bounding box center [214, 74] width 291 height 10
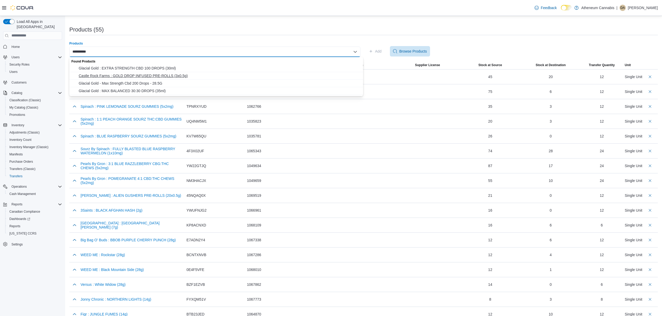
scroll to position [104, 0]
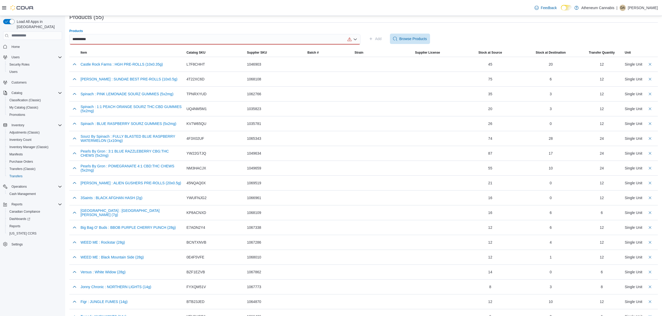
type input "**********"
click at [100, 39] on div "**********" at bounding box center [214, 39] width 291 height 10
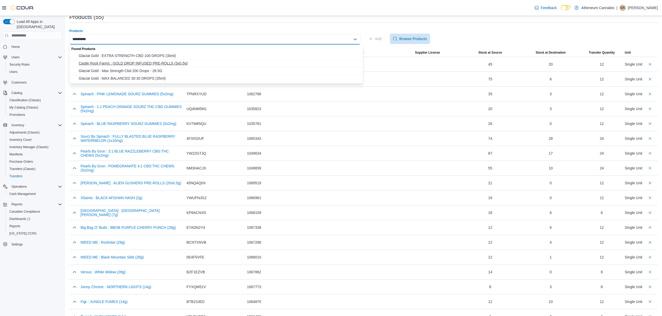
click at [115, 63] on span "Castle Rock Farms : GOLD DROP INFUSED PRE-ROLLS (3x0.5g)" at bounding box center [219, 63] width 281 height 5
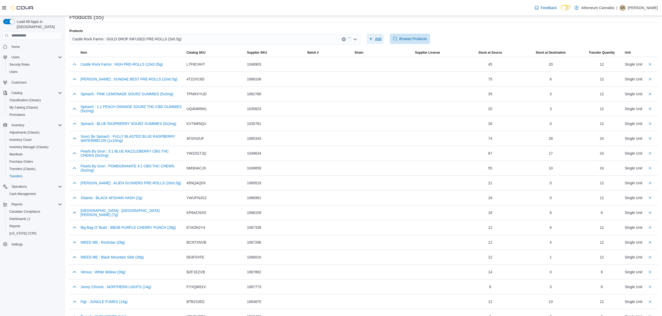
click at [379, 38] on span "Add" at bounding box center [378, 38] width 7 height 5
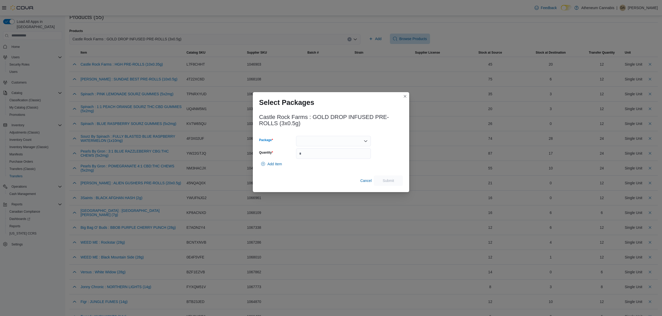
click at [343, 139] on div at bounding box center [333, 141] width 75 height 10
click at [323, 158] on span "CRF-PRI-105" at bounding box center [336, 157] width 62 height 5
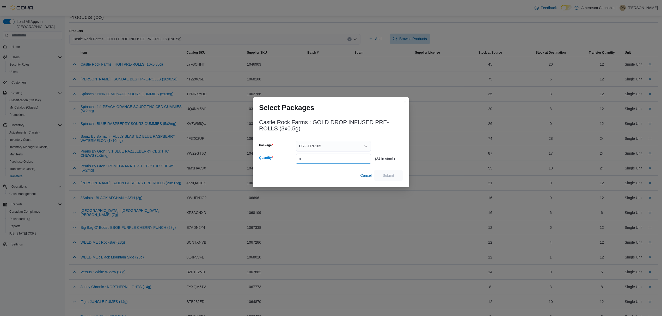
click at [317, 158] on input "Quantity" at bounding box center [333, 159] width 75 height 10
type input "**"
click at [384, 176] on span "Submit" at bounding box center [388, 175] width 11 height 5
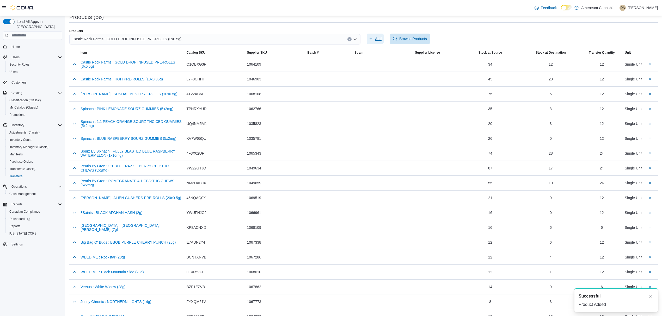
scroll to position [0, 0]
click at [350, 39] on icon "Clear input" at bounding box center [349, 39] width 2 height 2
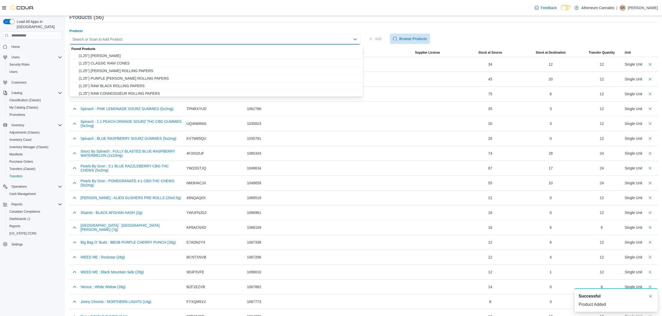
click at [192, 42] on div "Search or Scan to Add Product" at bounding box center [214, 39] width 291 height 10
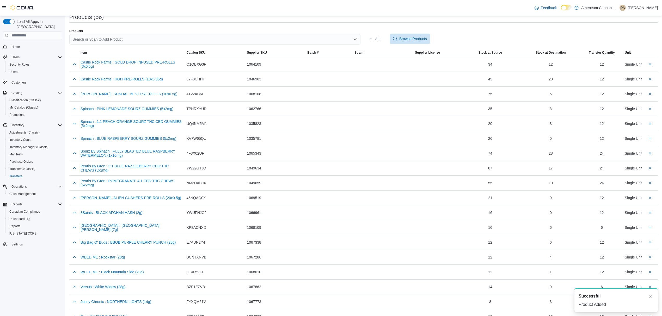
click at [196, 31] on div "Products" at bounding box center [214, 31] width 291 height 4
click at [174, 39] on div "Search or Scan to Add Product" at bounding box center [214, 39] width 291 height 10
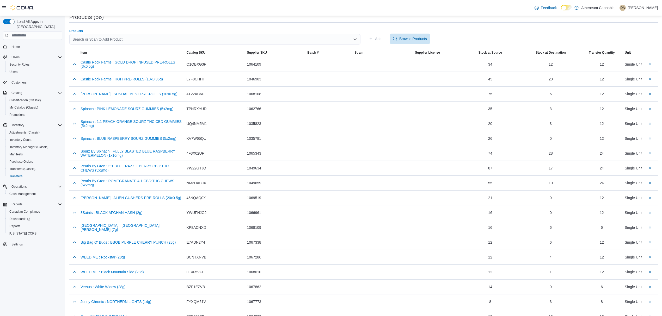
click at [102, 39] on div "Search or Scan to Add Product" at bounding box center [214, 39] width 291 height 10
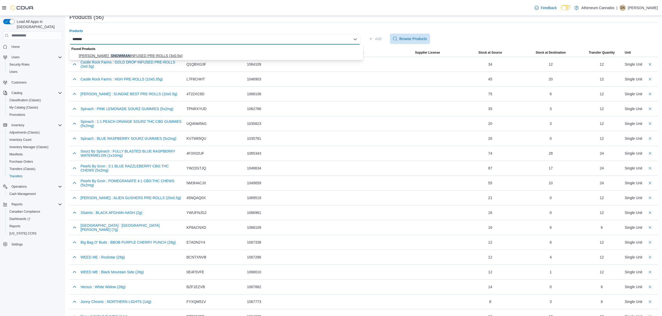
type input "*******"
click at [108, 54] on span "[PERSON_NAME] : SNOWMAN INFUSED PRE-ROLLS (3x0.5g)" at bounding box center [219, 55] width 281 height 5
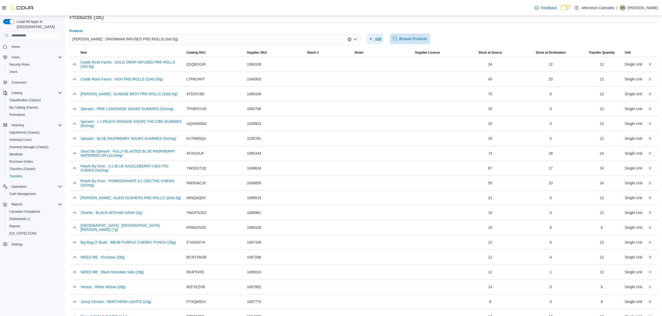
click at [381, 37] on span "Add" at bounding box center [378, 38] width 7 height 5
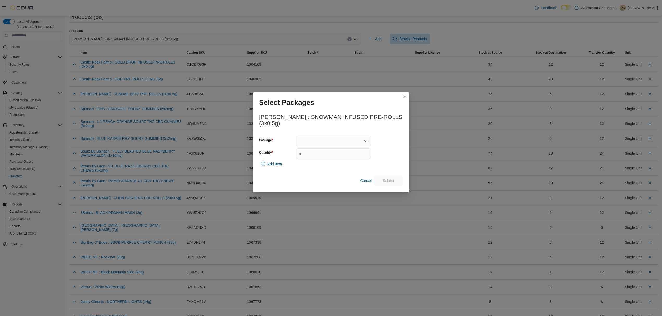
click at [341, 136] on div at bounding box center [333, 141] width 75 height 10
click at [323, 162] on span "CRF-PRI-109" at bounding box center [336, 162] width 62 height 5
click at [322, 153] on input "Quantity" at bounding box center [333, 154] width 75 height 10
type input "**"
click at [388, 178] on span "Submit" at bounding box center [388, 180] width 11 height 5
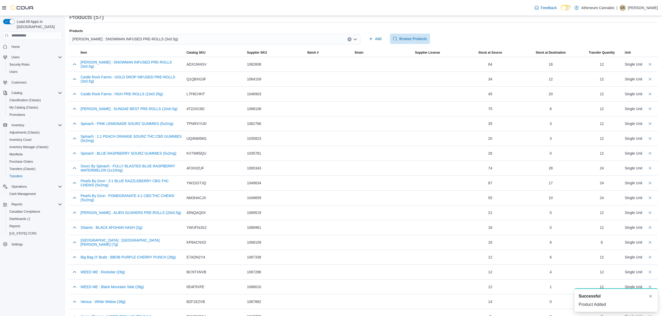
click at [350, 39] on icon "Clear input" at bounding box center [349, 39] width 2 height 2
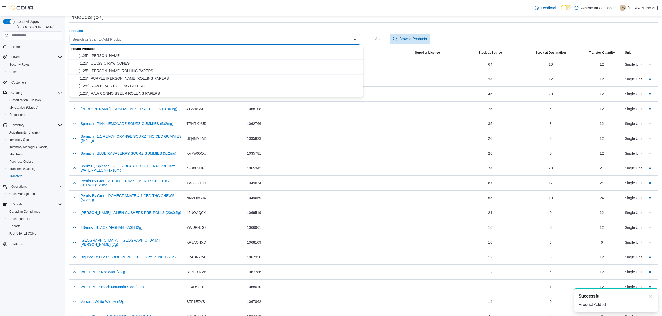
click at [133, 39] on div "Search or Scan to Add Product Combo box. Selected. Combo box input. Search or S…" at bounding box center [214, 39] width 291 height 10
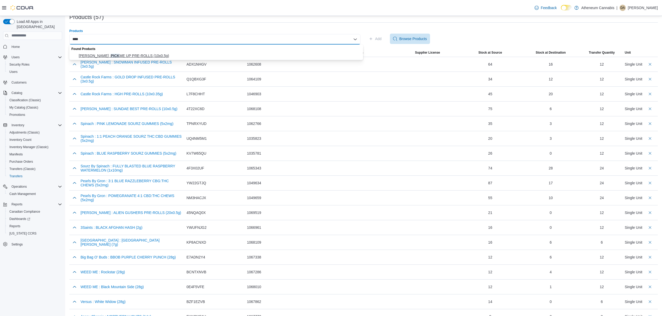
type input "****"
click at [143, 54] on span "[PERSON_NAME] : PICK ME UP PRE-ROLLS (10x0.5g)" at bounding box center [219, 55] width 281 height 5
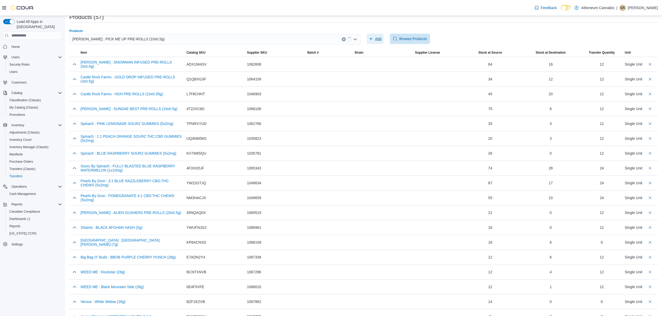
click at [381, 39] on span "Add" at bounding box center [378, 38] width 7 height 5
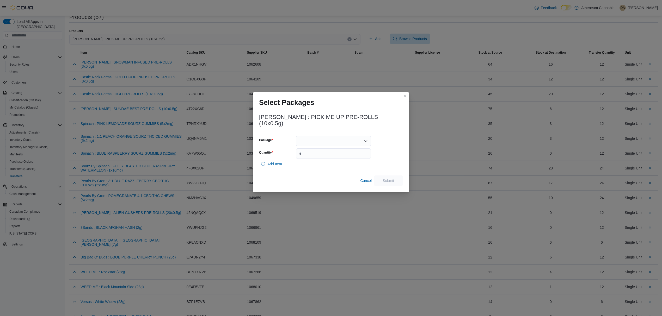
click at [340, 141] on div at bounding box center [333, 141] width 75 height 10
click at [324, 162] on span "CRF-PR-636" at bounding box center [336, 162] width 62 height 5
click at [322, 153] on input "Quantity" at bounding box center [333, 154] width 75 height 10
type input "**"
click at [387, 178] on span "Submit" at bounding box center [388, 180] width 11 height 5
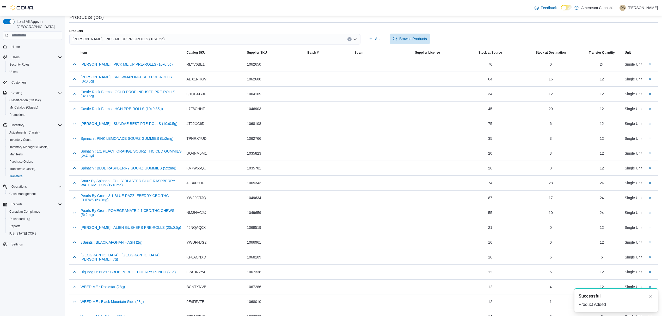
click at [292, 40] on div "[PERSON_NAME] : PICK ME UP PRE-ROLLS (10x0.5g)" at bounding box center [214, 39] width 291 height 10
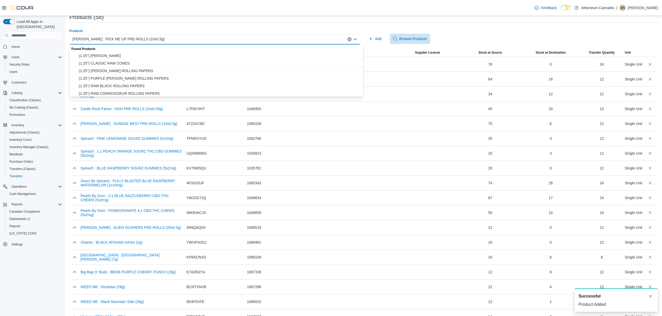
click at [350, 38] on button "Clear input" at bounding box center [349, 39] width 4 height 4
click at [275, 39] on div "Search or Scan to Add Product" at bounding box center [214, 39] width 291 height 10
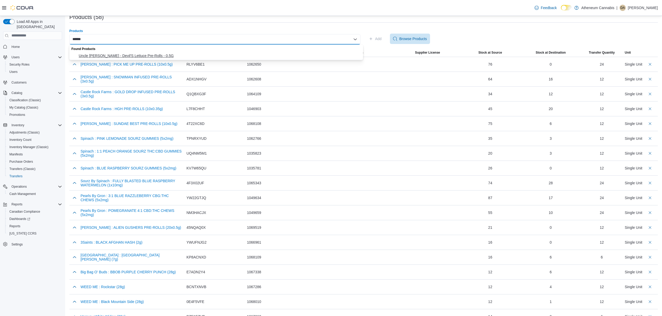
type input "******"
click at [114, 53] on span "Uncle [PERSON_NAME] - Devil'S Lettuce Pre-Rolls - 0.5G" at bounding box center [219, 55] width 281 height 5
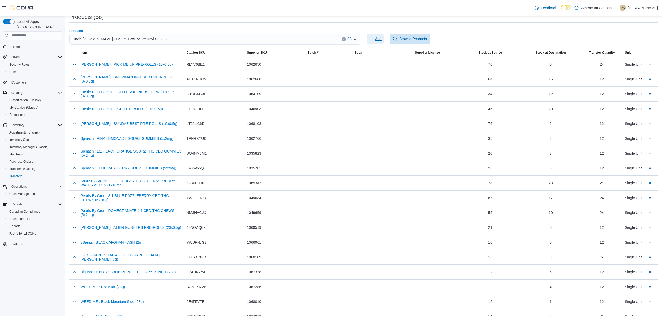
click at [381, 40] on span "Add" at bounding box center [378, 38] width 7 height 5
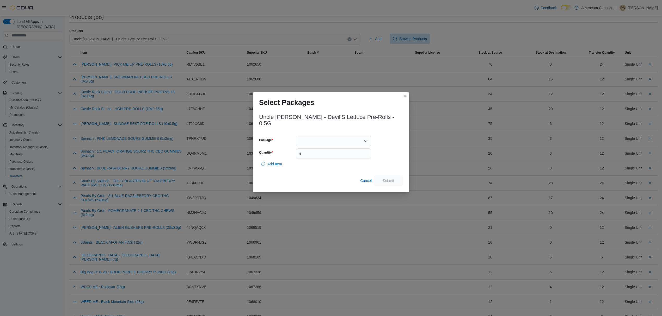
click at [328, 141] on div at bounding box center [333, 141] width 75 height 10
click at [317, 154] on span "1000558" at bounding box center [336, 154] width 62 height 5
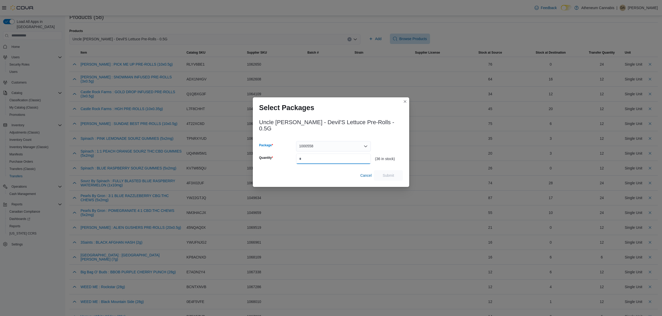
click at [317, 154] on input "Quantity" at bounding box center [333, 159] width 75 height 10
type input "**"
click at [389, 173] on span "Submit" at bounding box center [388, 175] width 11 height 5
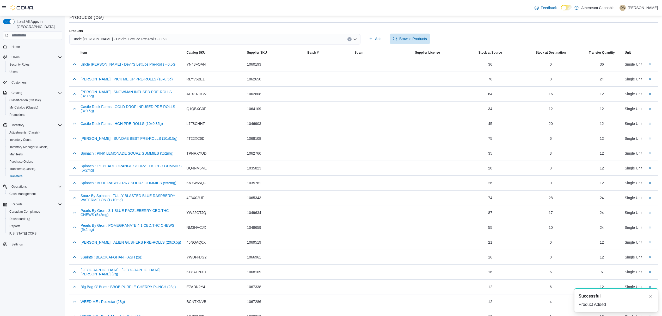
click at [350, 39] on icon "Clear input" at bounding box center [349, 39] width 2 height 2
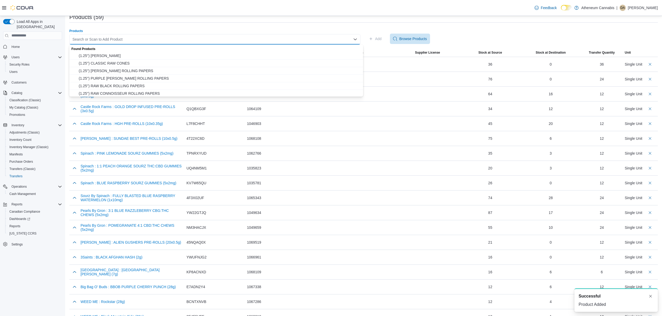
click at [147, 38] on div "Search or Scan to Add Product Combo box. Selected. Combo box input. Search or S…" at bounding box center [214, 39] width 291 height 10
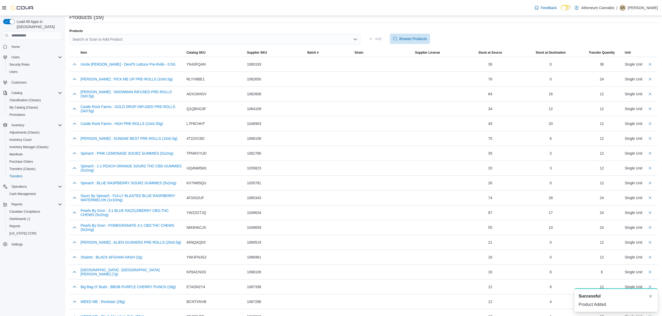
click at [125, 39] on div "Search or Scan to Add Product" at bounding box center [214, 39] width 291 height 10
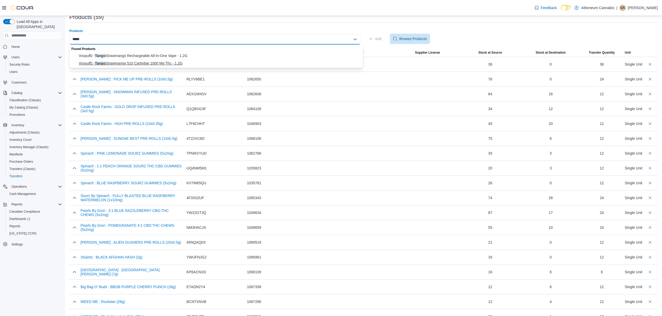
type input "*****"
click at [144, 63] on span "Voxpuffz - Tango Strawmango 510 Cartridge 1000 Mg Thc - 1.2G" at bounding box center [219, 63] width 281 height 5
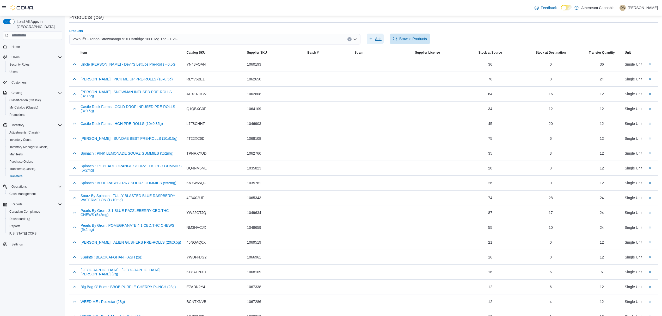
click at [379, 37] on span "Add" at bounding box center [378, 38] width 7 height 5
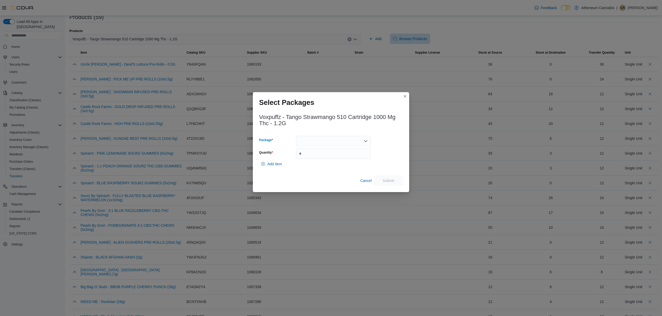
click at [361, 143] on div at bounding box center [333, 141] width 75 height 10
click at [325, 158] on span "25050001184" at bounding box center [336, 157] width 62 height 5
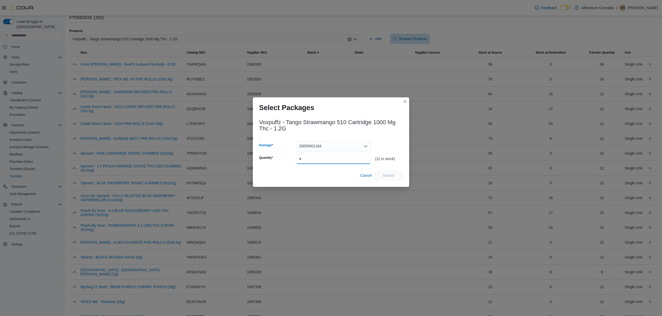
click at [325, 157] on input "Quantity" at bounding box center [333, 159] width 75 height 10
type input "**"
click at [383, 176] on span "Submit" at bounding box center [388, 175] width 11 height 5
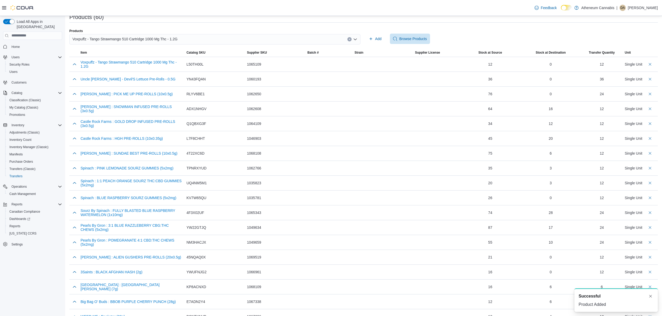
click at [350, 39] on icon "Clear input" at bounding box center [349, 39] width 2 height 2
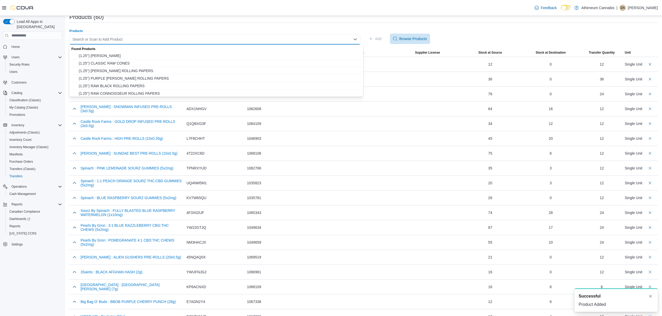
click at [292, 39] on div "Search or Scan to Add Product Combo box. Selected. Combo box input. Search or S…" at bounding box center [214, 39] width 291 height 10
click at [159, 33] on div "Products" at bounding box center [214, 31] width 291 height 4
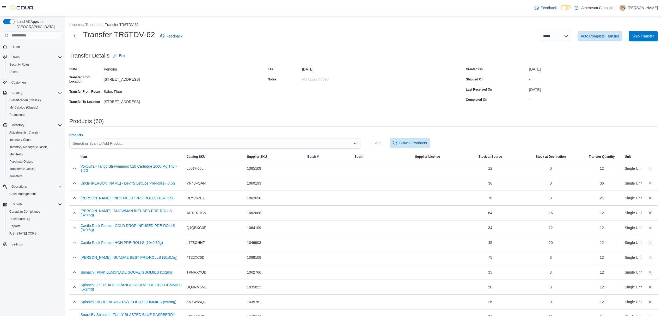
click at [132, 143] on div "Search or Scan to Add Product" at bounding box center [214, 143] width 291 height 10
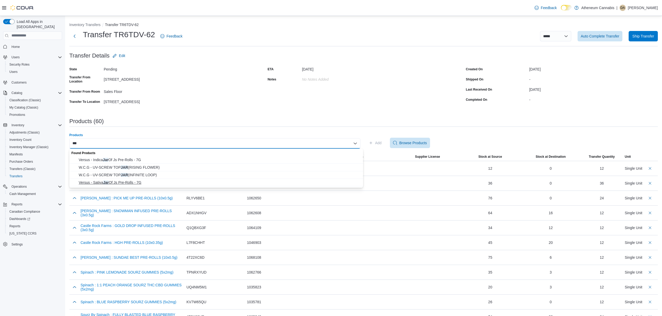
type input "***"
click at [115, 183] on span "Versus - Sativa Jar Of Js Pre-Rolls - 7G" at bounding box center [219, 182] width 281 height 5
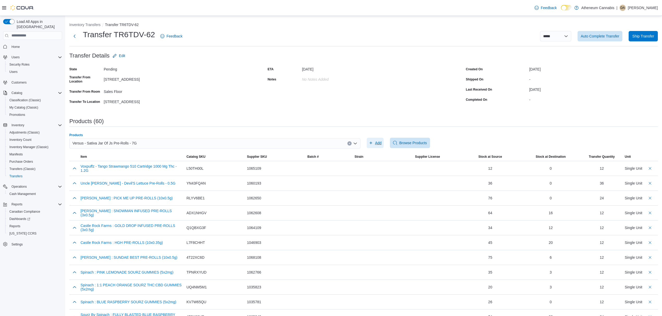
click at [378, 143] on span "Add" at bounding box center [378, 142] width 7 height 5
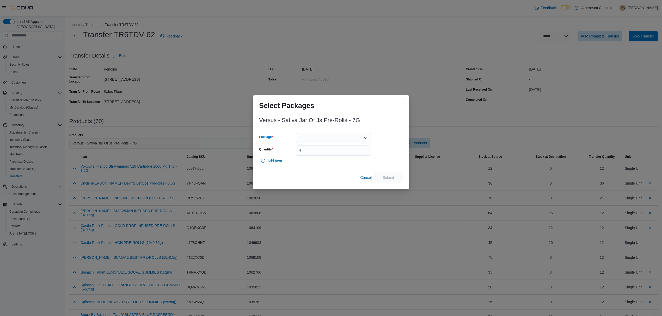
click at [360, 138] on div at bounding box center [333, 138] width 75 height 10
click at [317, 154] on span "AFG00001130" at bounding box center [336, 154] width 62 height 5
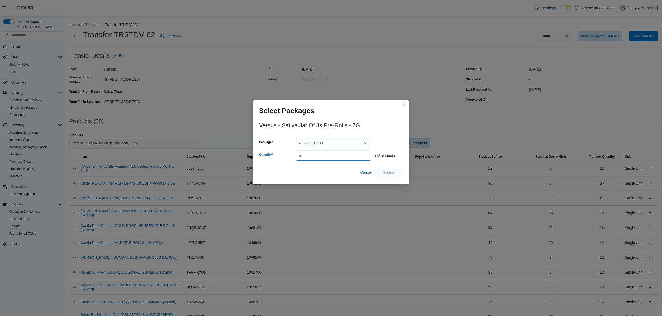
click at [317, 154] on input "Quantity" at bounding box center [333, 156] width 75 height 10
type input "**"
click at [375, 174] on button "Submit" at bounding box center [388, 172] width 29 height 10
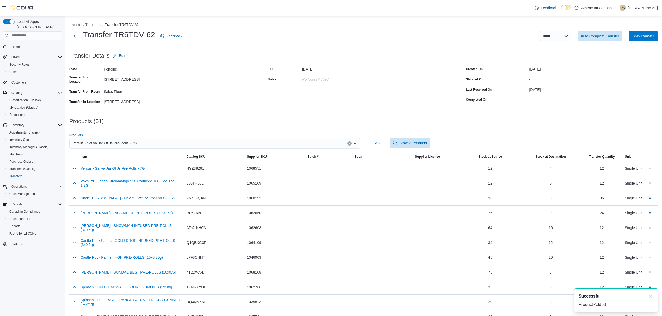
click at [350, 144] on icon "Clear input" at bounding box center [349, 144] width 2 height 2
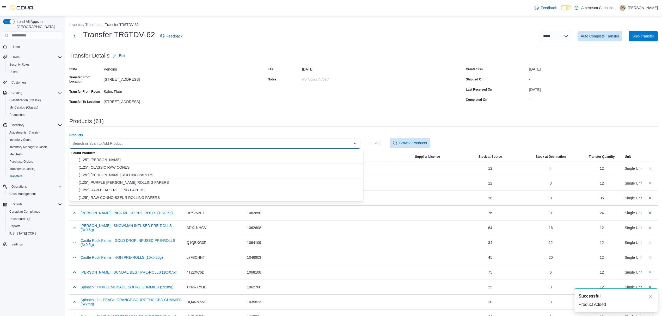
click at [145, 143] on div "Search or Scan to Add Product" at bounding box center [214, 143] width 291 height 10
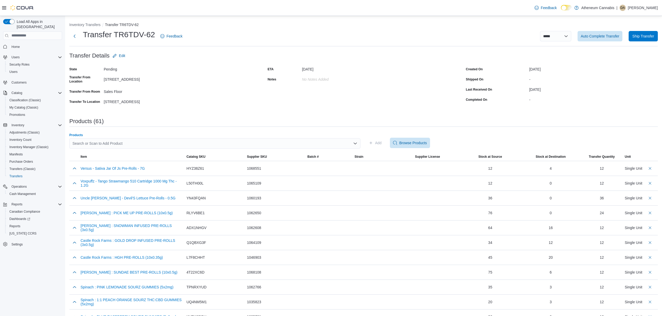
click at [122, 144] on div "Search or Scan to Add Product" at bounding box center [214, 143] width 291 height 10
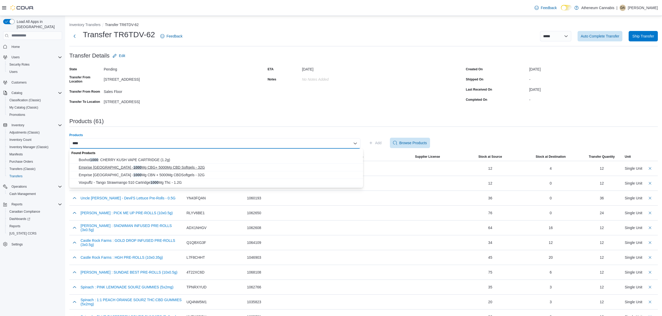
type input "****"
click at [138, 167] on span "Emprise Canada - 1000 Mg CBG+ 5000Mg CBD Softgels - 32G" at bounding box center [219, 167] width 281 height 5
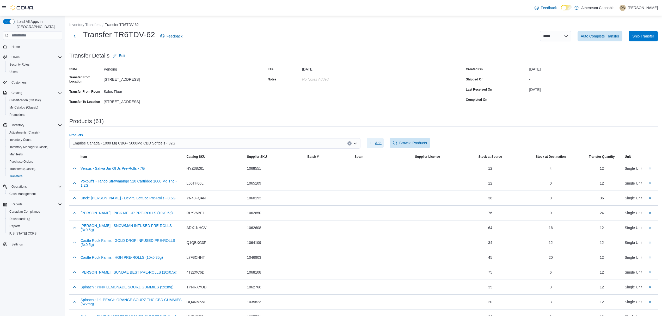
click at [376, 144] on span "Add" at bounding box center [375, 143] width 13 height 10
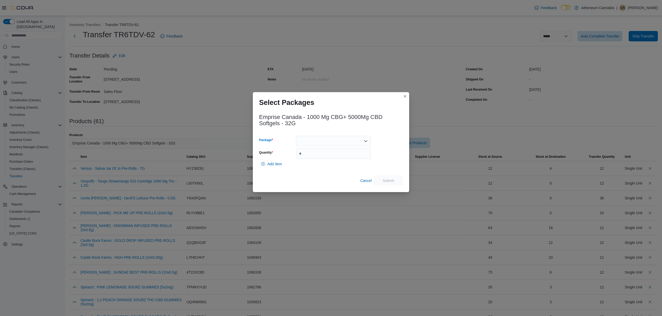
click at [357, 139] on div at bounding box center [333, 141] width 75 height 10
click at [317, 159] on span "557165715" at bounding box center [336, 157] width 62 height 5
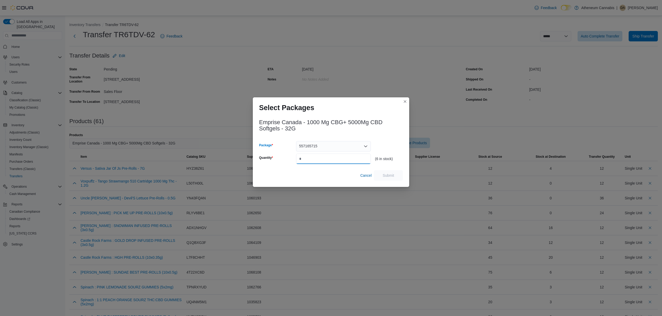
click at [317, 159] on input "Quantity" at bounding box center [333, 159] width 75 height 10
type input "*"
click at [384, 175] on span "Submit" at bounding box center [388, 175] width 11 height 5
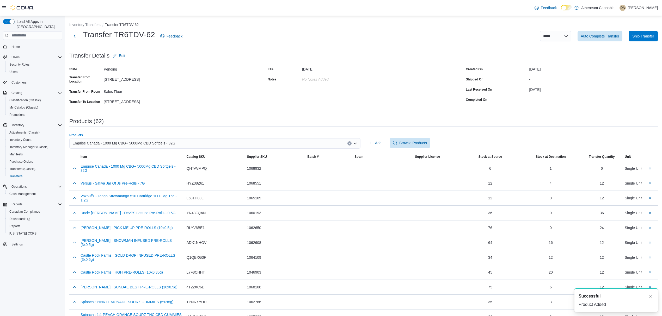
click at [349, 143] on div "Emprise Canada - 1000 Mg CBG+ 5000Mg CBD Softgels - 32G" at bounding box center [214, 143] width 291 height 10
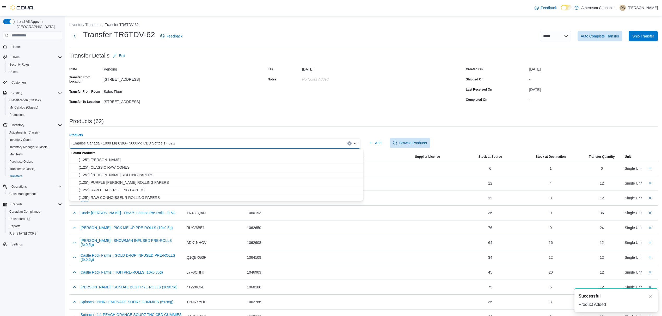
click at [350, 143] on icon "Clear input" at bounding box center [349, 144] width 2 height 2
click at [306, 144] on div "Search or Scan to Add Product Combo box. Selected. Combo box input. Search or S…" at bounding box center [214, 143] width 291 height 10
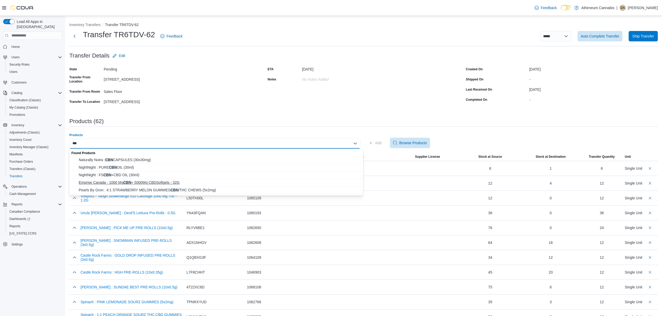
type input "***"
click at [141, 182] on span "Emprise Canada - 1000 Mg CBN + 5000Mg CBDSoftgels - 32G" at bounding box center [219, 182] width 281 height 5
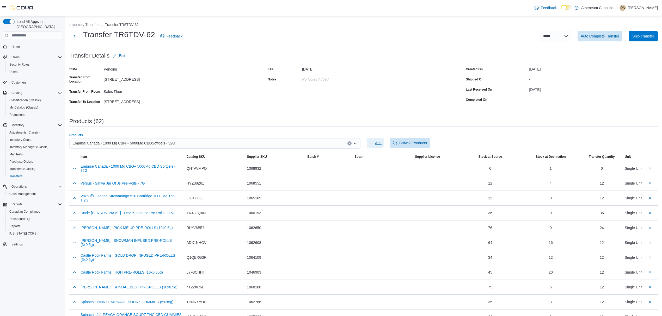
click at [381, 142] on span "Add" at bounding box center [378, 142] width 7 height 5
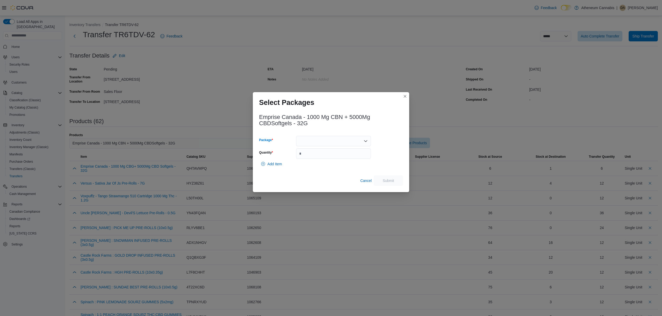
click at [347, 141] on div at bounding box center [333, 141] width 75 height 10
click at [315, 158] on span "557155755" at bounding box center [336, 157] width 62 height 5
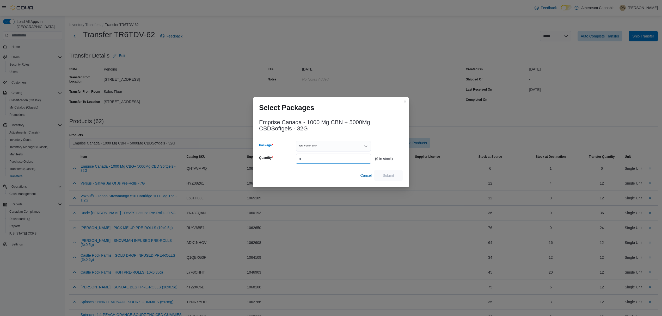
click at [315, 158] on input "Quantity" at bounding box center [333, 159] width 75 height 10
type input "*"
click at [319, 161] on input "*" at bounding box center [333, 159] width 75 height 10
type input "*"
click at [388, 175] on span "Submit" at bounding box center [388, 175] width 11 height 5
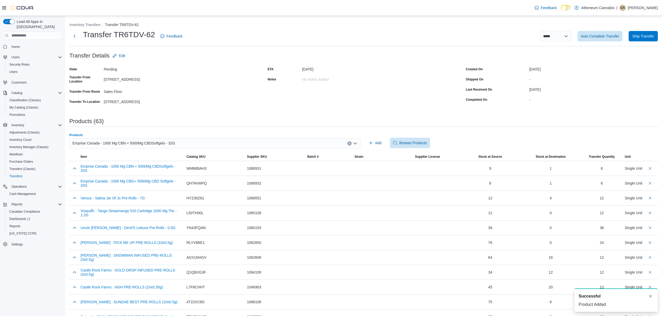
click at [350, 143] on icon "Clear input" at bounding box center [349, 144] width 2 height 2
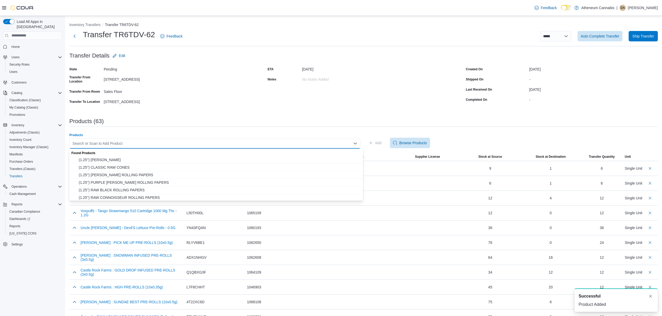
click at [128, 142] on div "Search or Scan to Add Product Combo box. Selected. Combo box input. Search or S…" at bounding box center [214, 143] width 291 height 10
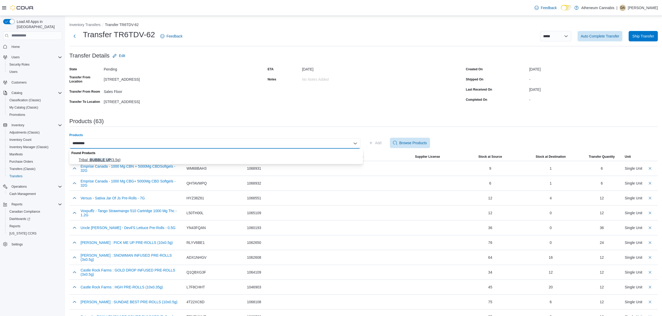
type input "*********"
click at [114, 159] on span "Tribal : BUBBLE UP (3.5g)" at bounding box center [219, 159] width 281 height 5
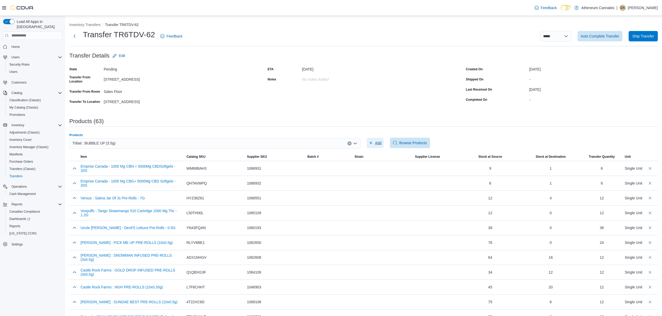
click at [381, 142] on span "Add" at bounding box center [378, 142] width 7 height 5
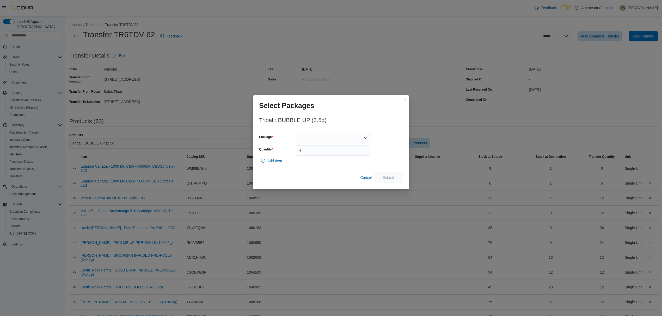
click at [362, 143] on div at bounding box center [333, 138] width 75 height 10
click at [362, 142] on div "Combo box. Selected. . Press Backspace to delete . Combo box input. Select a Pa…" at bounding box center [333, 138] width 75 height 10
click at [322, 155] on span "1025046P1" at bounding box center [336, 154] width 62 height 5
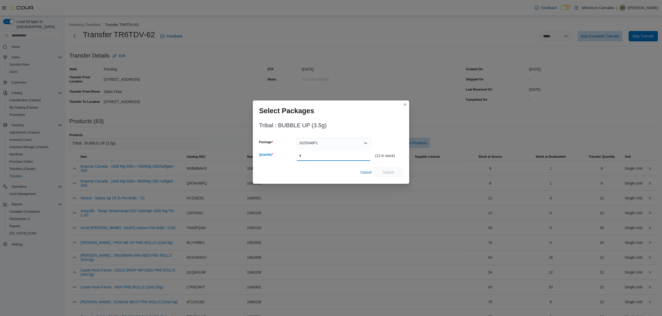
click at [322, 155] on input "Quantity" at bounding box center [333, 156] width 75 height 10
type input "**"
click at [382, 171] on span "Submit" at bounding box center [388, 172] width 23 height 10
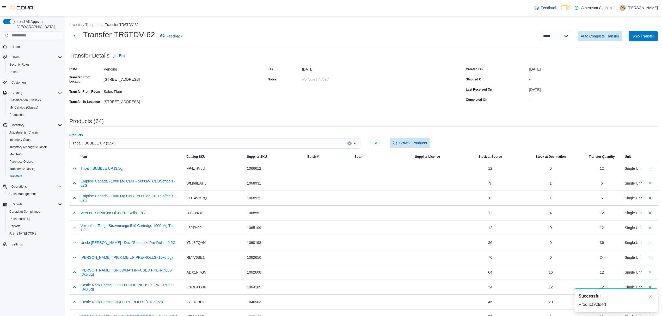
click at [350, 143] on button "Clear input" at bounding box center [349, 143] width 4 height 4
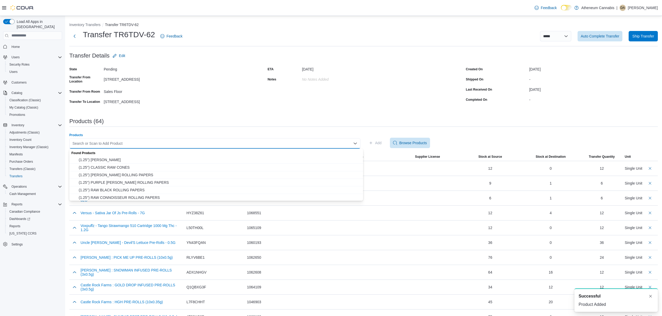
click at [342, 143] on div "Search or Scan to Add Product Combo box. Selected. Combo box input. Search or S…" at bounding box center [214, 143] width 291 height 10
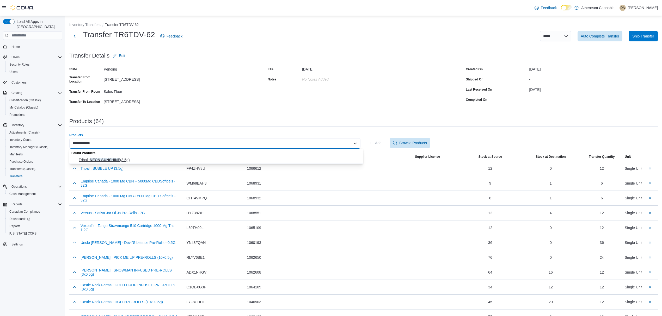
type input "**********"
click at [124, 159] on span "Tribal : NEON SUNSHINE (3.5g)" at bounding box center [219, 159] width 281 height 5
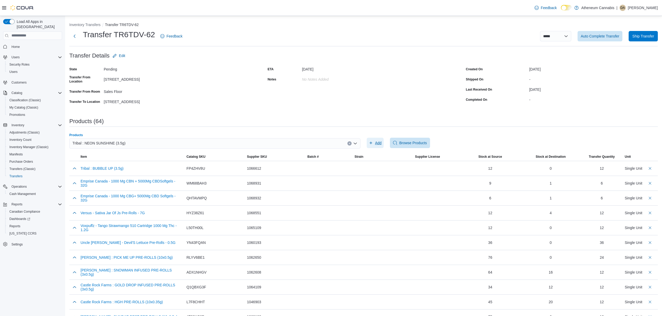
click at [381, 143] on span "Add" at bounding box center [378, 142] width 7 height 5
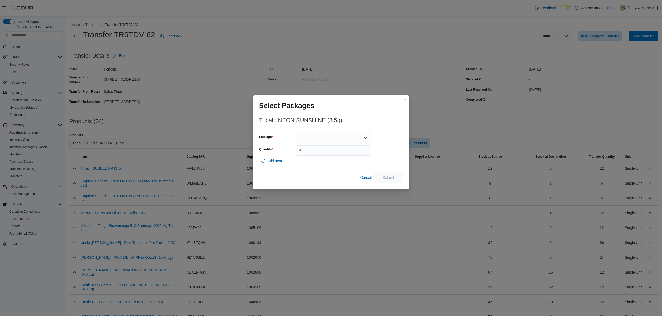
click at [367, 138] on icon "Open list of options" at bounding box center [366, 138] width 4 height 4
click at [321, 155] on span "1025044P6" at bounding box center [336, 154] width 62 height 5
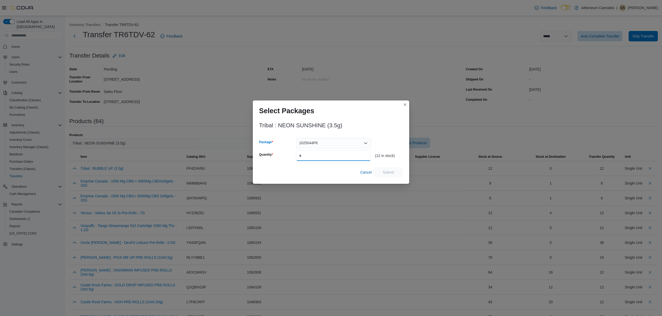
click at [321, 156] on input "Quantity" at bounding box center [333, 156] width 75 height 10
type input "**"
click at [386, 173] on span "Submit" at bounding box center [388, 172] width 11 height 5
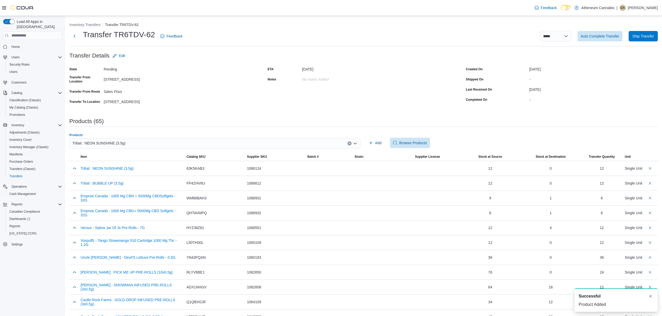
click at [350, 143] on icon "Clear input" at bounding box center [349, 144] width 2 height 2
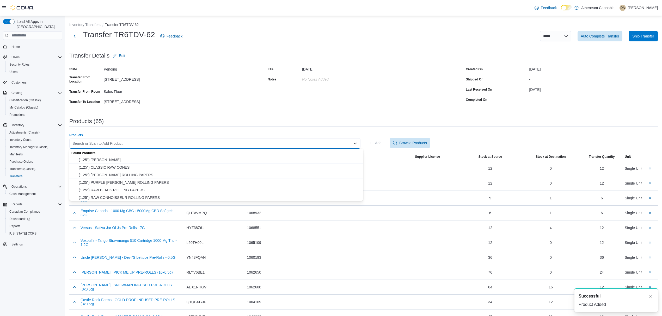
click at [104, 141] on div "Search or Scan to Add Product Combo box. Selected. Combo box input. Search or S…" at bounding box center [214, 143] width 291 height 10
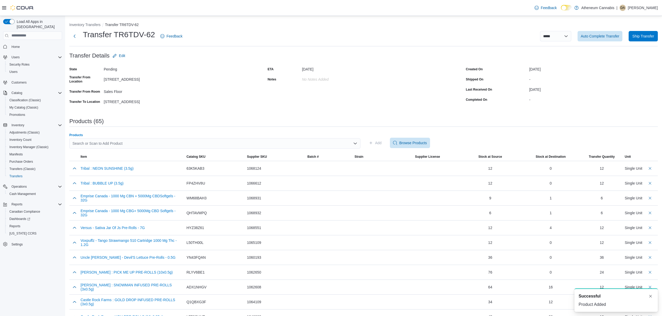
click at [119, 142] on div "Search or Scan to Add Product" at bounding box center [214, 143] width 291 height 10
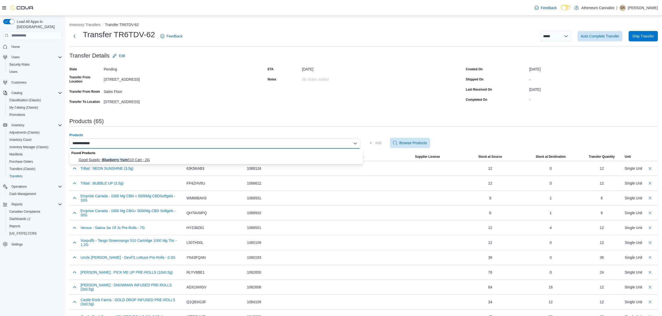
type input "**********"
click at [132, 161] on span "Good Supply - Blueberry Yum 510 Cart - 2G" at bounding box center [219, 159] width 281 height 5
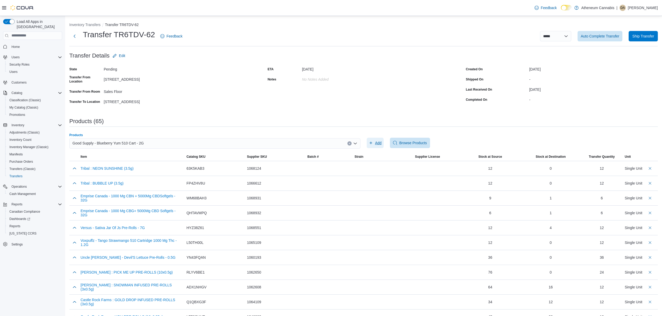
click at [381, 142] on span "Add" at bounding box center [378, 142] width 7 height 5
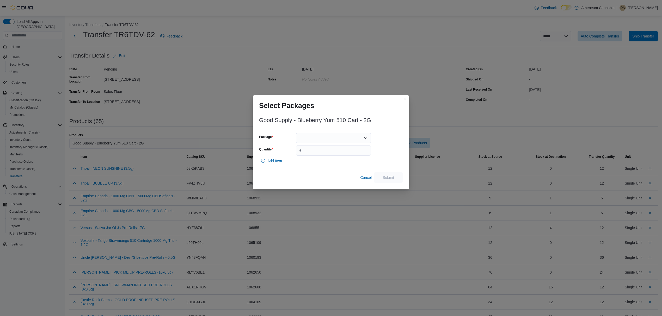
click at [337, 136] on div at bounding box center [333, 138] width 75 height 10
click at [316, 153] on span "3101736950" at bounding box center [336, 154] width 62 height 5
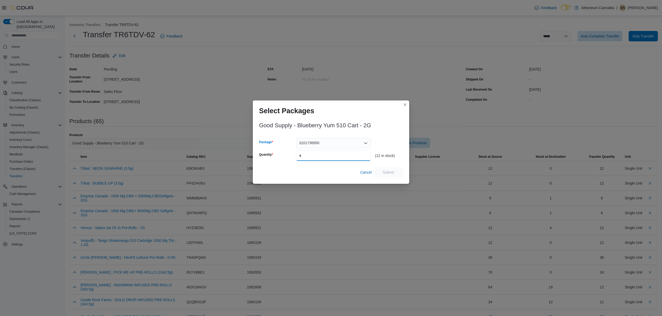
click at [316, 155] on input "Quantity" at bounding box center [333, 156] width 75 height 10
type input "**"
click at [385, 172] on span "Submit" at bounding box center [388, 172] width 11 height 5
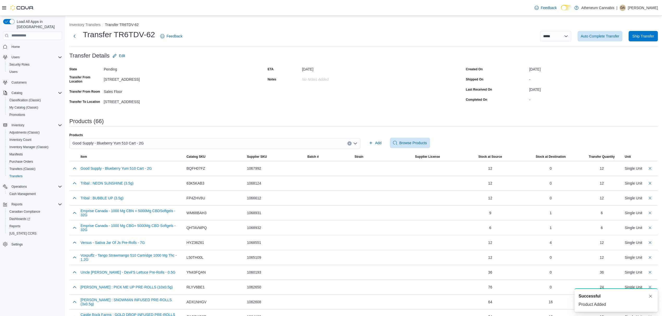
click at [350, 143] on icon "Clear input" at bounding box center [349, 144] width 2 height 2
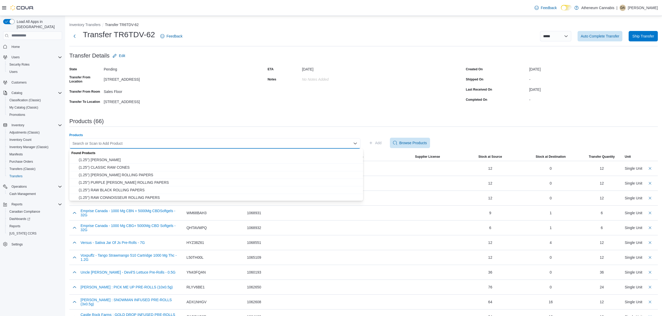
click at [170, 139] on div "Search or Scan to Add Product Combo box. Selected. Combo box input. Search or S…" at bounding box center [214, 143] width 291 height 10
click at [168, 133] on div "Products" at bounding box center [214, 135] width 291 height 4
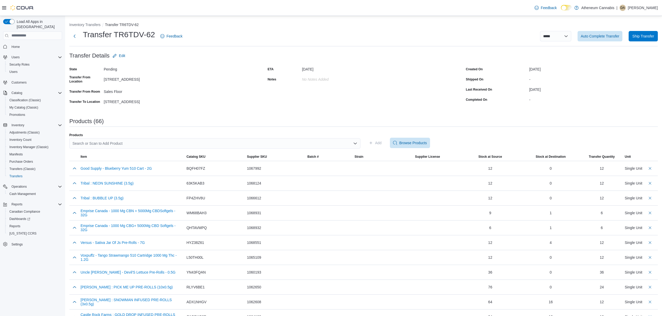
click at [118, 142] on div "Search or Scan to Add Product" at bounding box center [214, 143] width 291 height 10
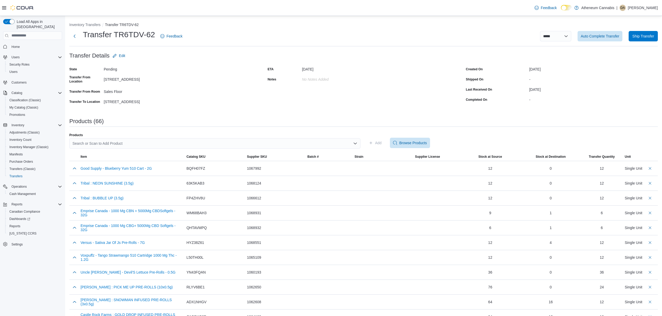
click at [133, 145] on div "Search or Scan to Add Product" at bounding box center [214, 143] width 291 height 10
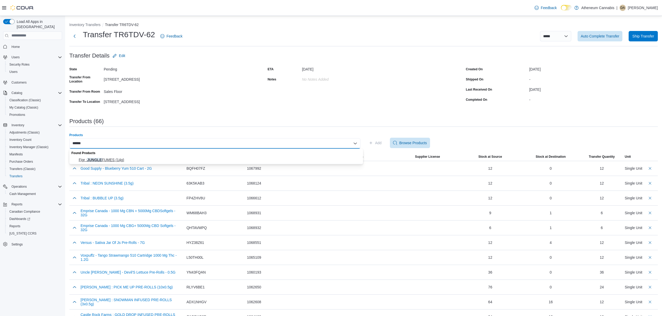
type input "******"
click at [120, 159] on span "Figr : JUNGLE FUMES (14g)" at bounding box center [219, 159] width 281 height 5
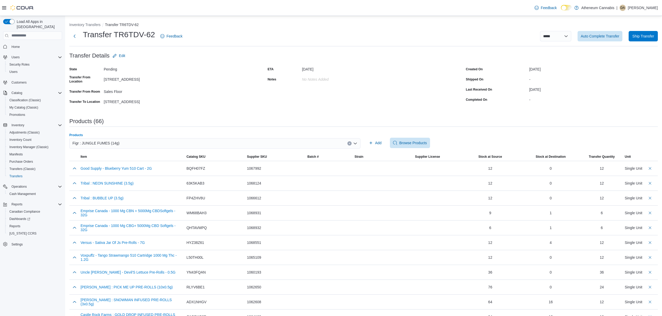
click at [350, 143] on icon "Clear input" at bounding box center [349, 144] width 2 height 2
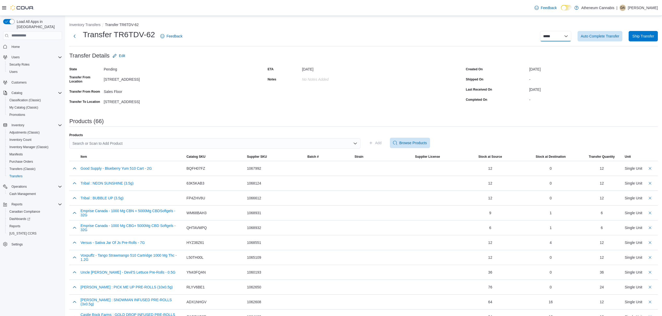
click at [559, 38] on select "**********" at bounding box center [555, 36] width 31 height 10
select select "**********"
click at [545, 31] on select "**********" at bounding box center [555, 36] width 31 height 10
click at [571, 36] on select "**********" at bounding box center [555, 36] width 31 height 10
select select "**********"
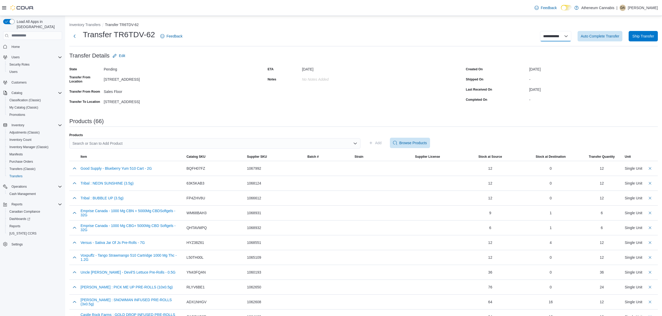
click at [545, 31] on select "**********" at bounding box center [555, 36] width 31 height 10
select select
click at [635, 83] on div "Created On [DATE] Shipped On - Last Received On [DATE] Completed On -" at bounding box center [562, 85] width 192 height 41
click at [600, 38] on span "Auto Complete Transfer" at bounding box center [600, 35] width 39 height 5
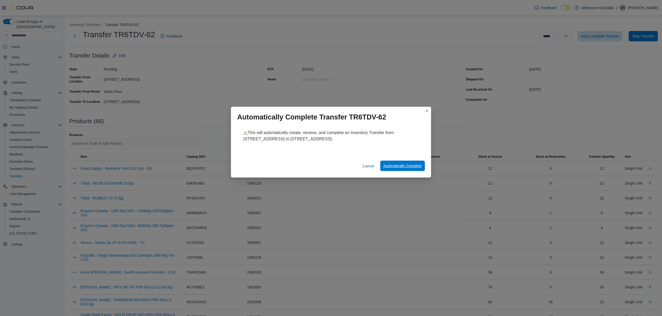
click at [401, 167] on span "Automatically Complete" at bounding box center [402, 165] width 38 height 5
